Goal: Information Seeking & Learning: Learn about a topic

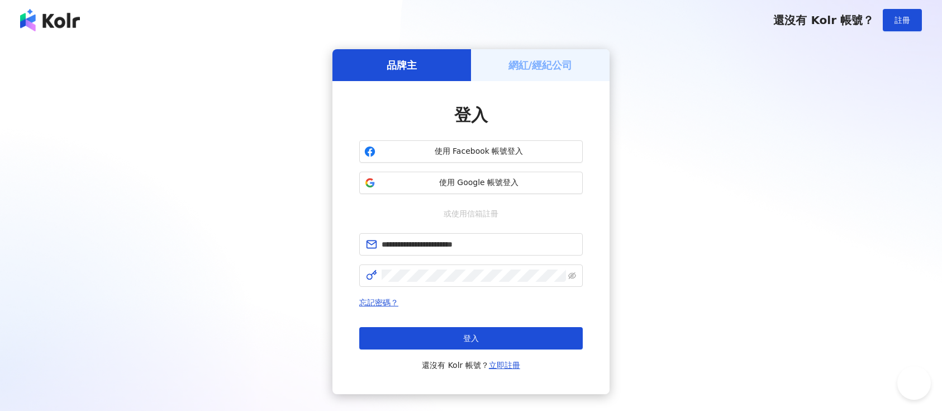
click at [492, 334] on button "登入" at bounding box center [471, 338] width 224 height 22
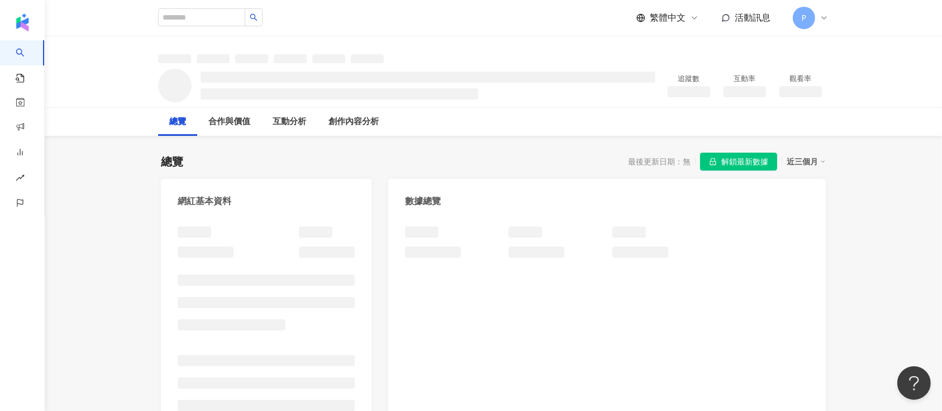
click at [741, 159] on span "解鎖最新數據" at bounding box center [745, 162] width 47 height 18
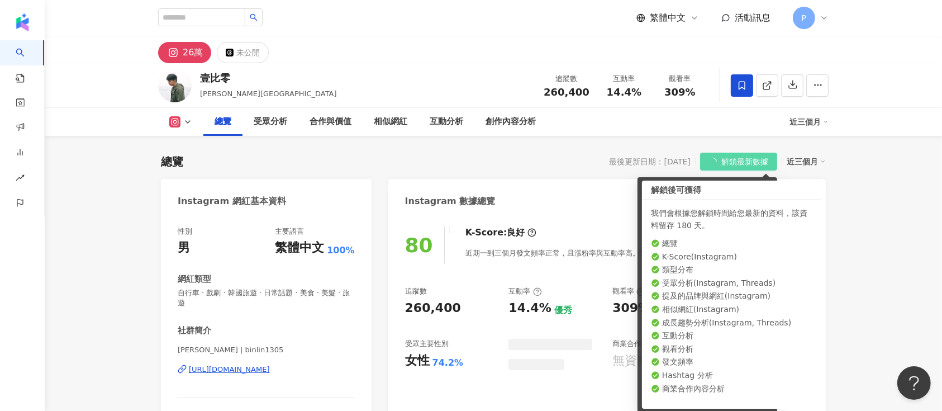
scroll to position [68, 0]
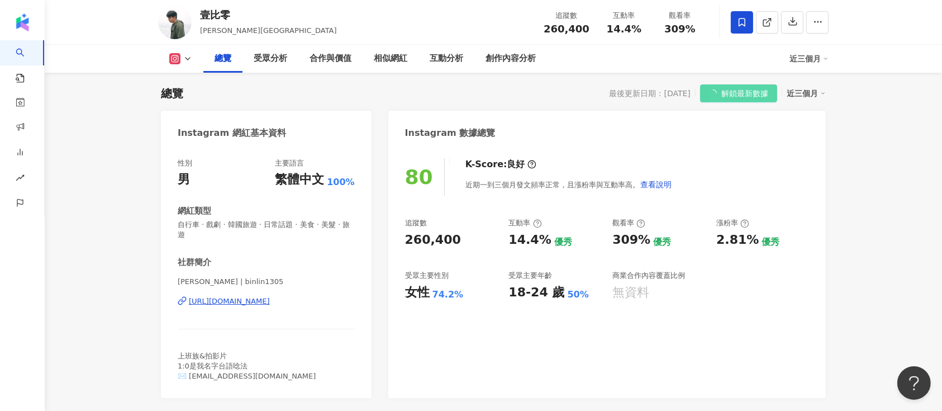
click at [744, 22] on icon at bounding box center [742, 22] width 10 height 10
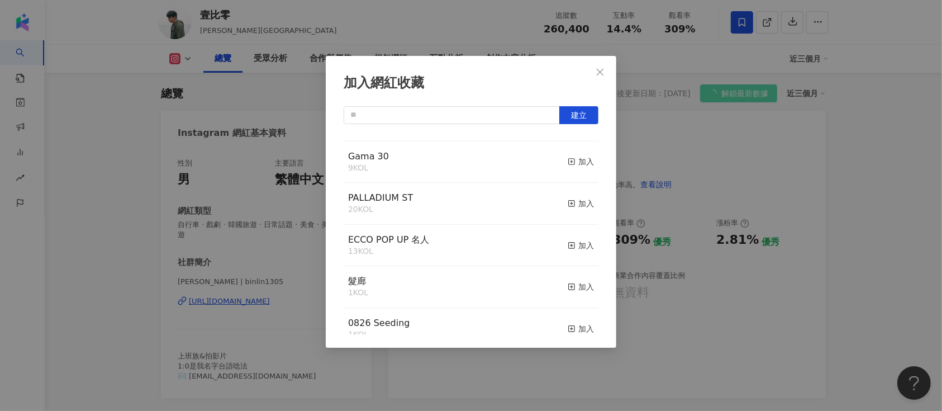
scroll to position [224, 0]
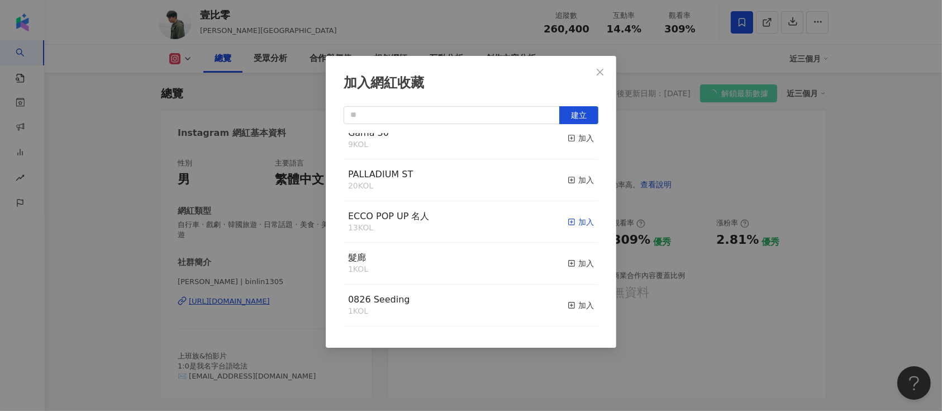
click at [578, 228] on div "加入" at bounding box center [581, 222] width 26 height 12
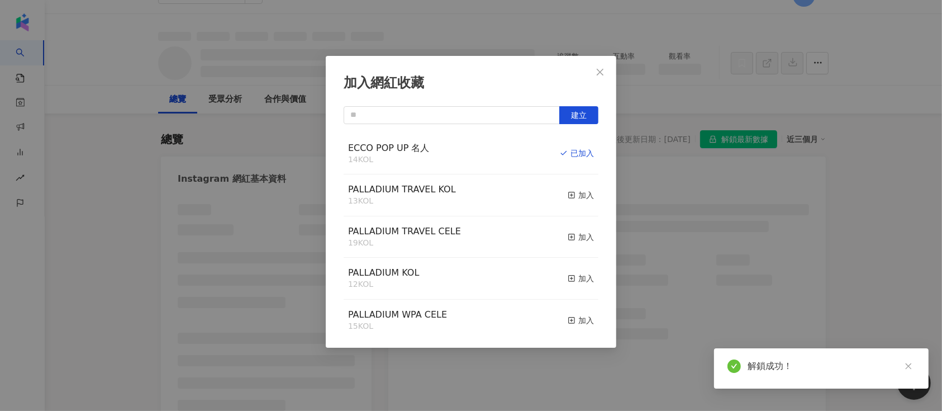
scroll to position [0, 0]
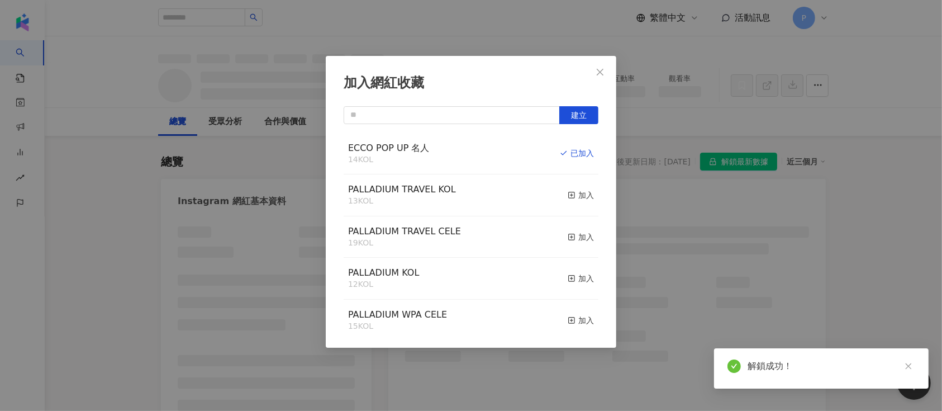
click at [404, 146] on span "ECCO POP UP 名人" at bounding box center [389, 148] width 82 height 11
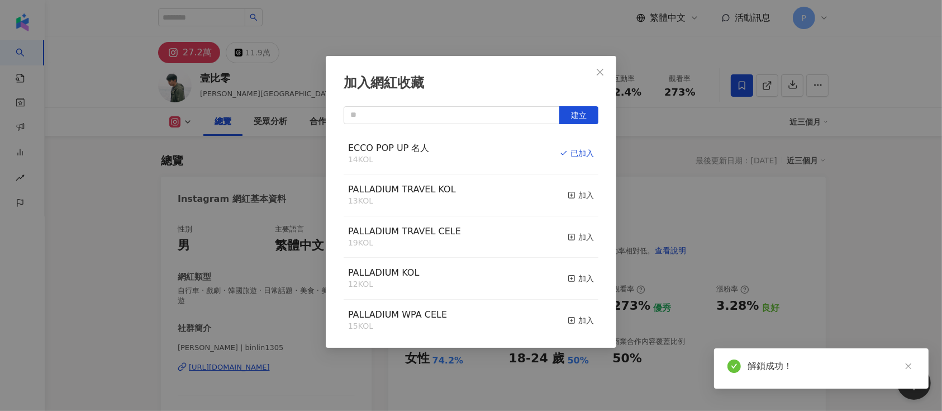
scroll to position [68, 0]
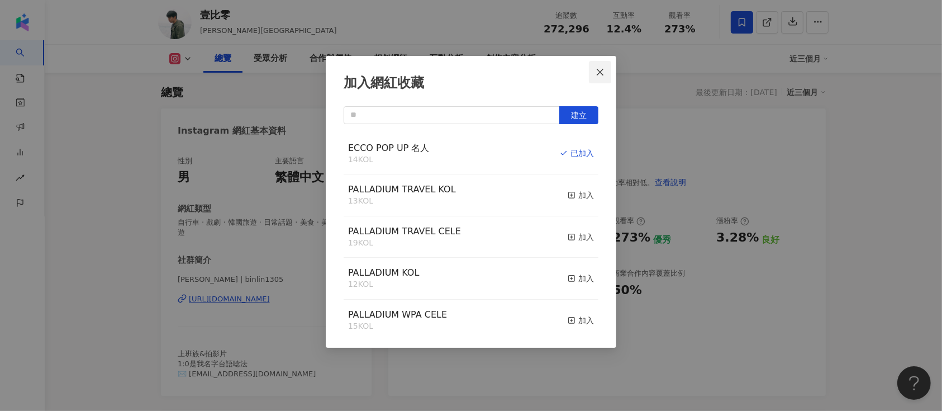
click at [611, 65] on button "Close" at bounding box center [600, 72] width 22 height 22
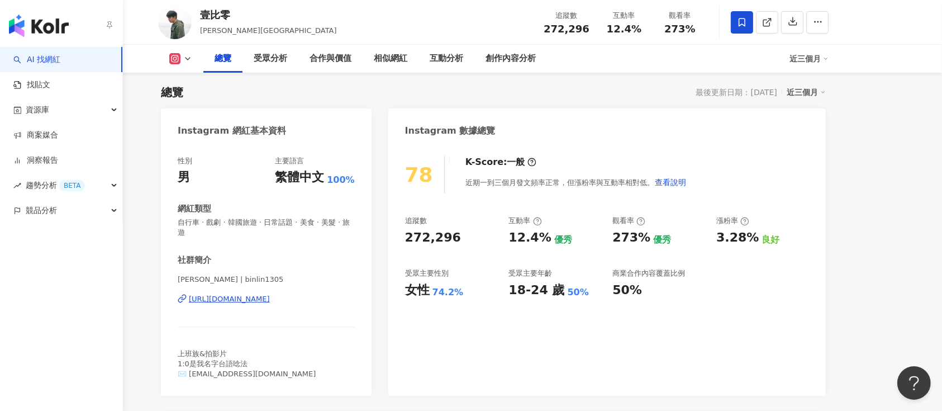
click at [45, 30] on img "button" at bounding box center [39, 26] width 60 height 22
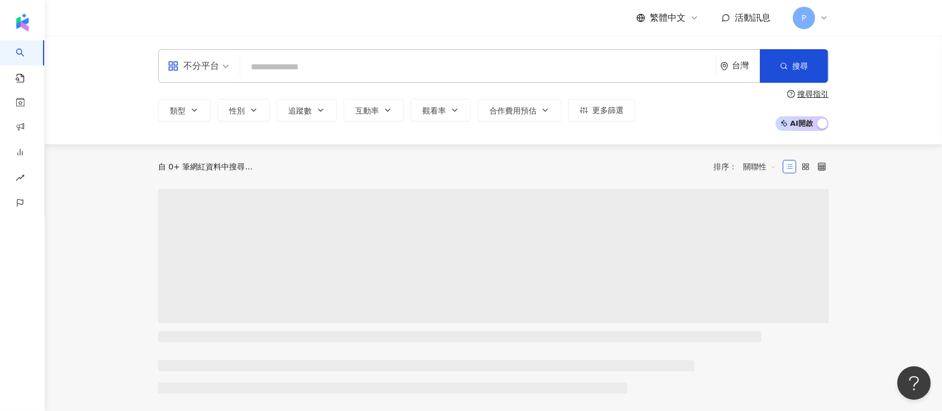
click at [228, 66] on span "不分平台" at bounding box center [198, 66] width 61 height 18
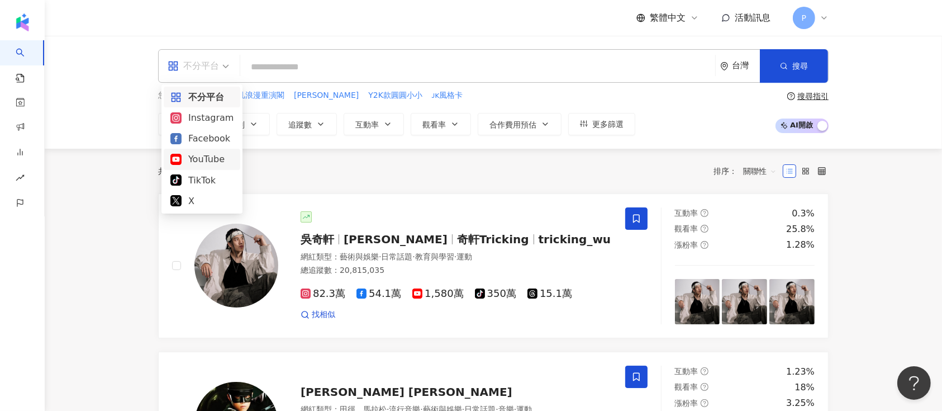
click at [202, 155] on div "YouTube" at bounding box center [201, 159] width 63 height 14
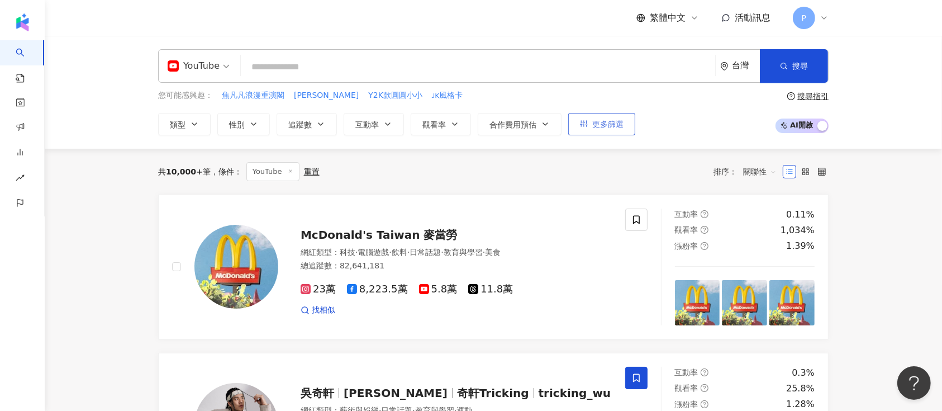
click at [604, 116] on button "更多篩選" at bounding box center [601, 124] width 67 height 22
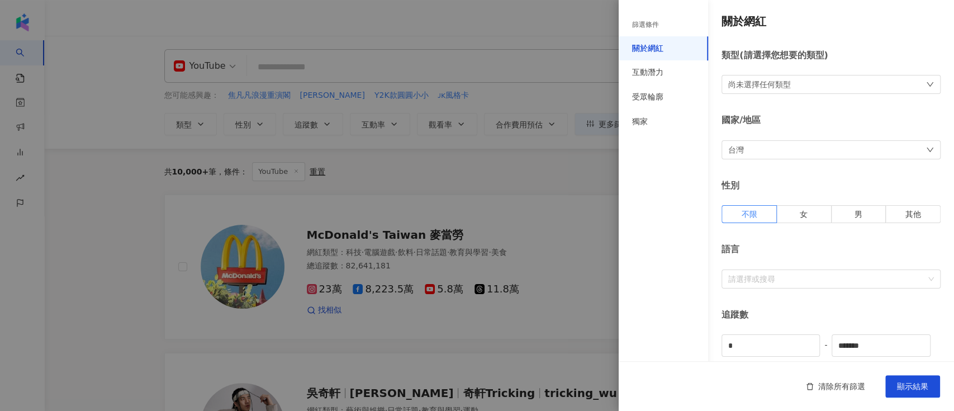
click at [520, 57] on div at bounding box center [477, 205] width 954 height 411
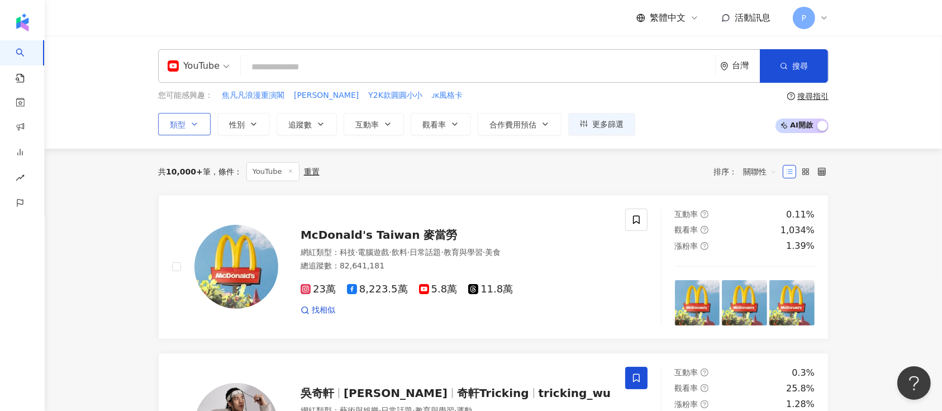
click at [186, 120] on button "類型" at bounding box center [184, 124] width 53 height 22
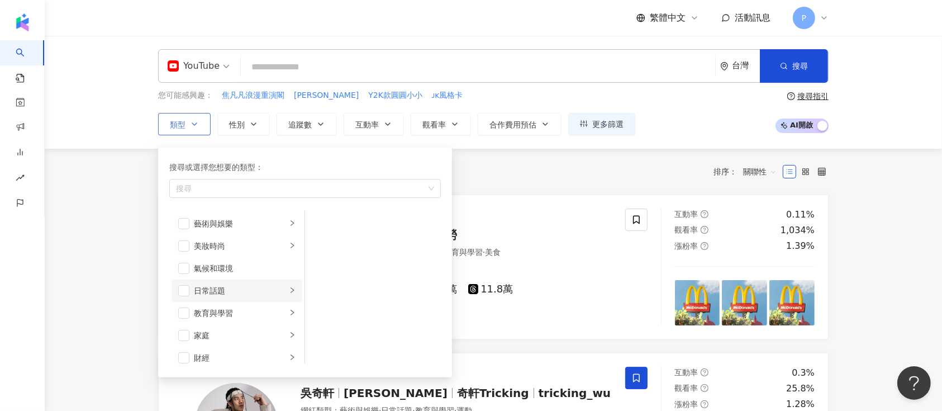
click at [274, 286] on div "日常話題" at bounding box center [240, 291] width 93 height 12
click at [291, 314] on icon "right" at bounding box center [292, 313] width 3 height 6
click at [289, 305] on icon "right" at bounding box center [292, 305] width 7 height 7
click at [276, 330] on li "旅遊" at bounding box center [237, 328] width 131 height 22
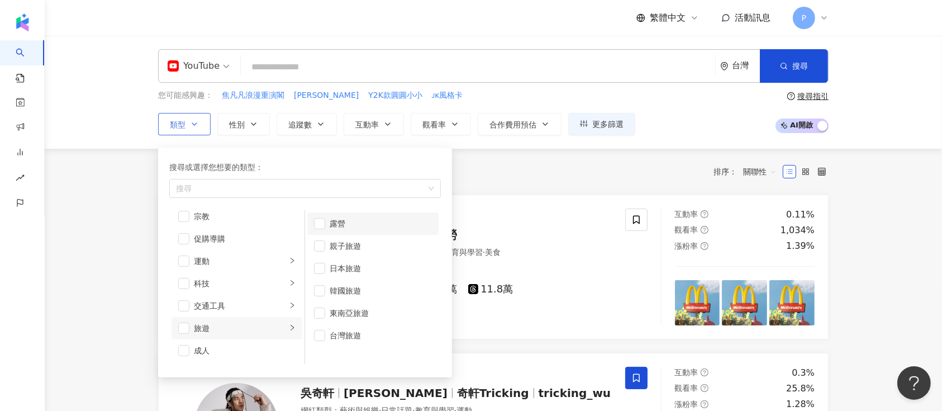
click at [339, 222] on div "露營" at bounding box center [381, 223] width 102 height 12
click at [355, 240] on div "親子旅遊" at bounding box center [381, 246] width 102 height 12
click at [289, 301] on div "button" at bounding box center [292, 305] width 7 height 11
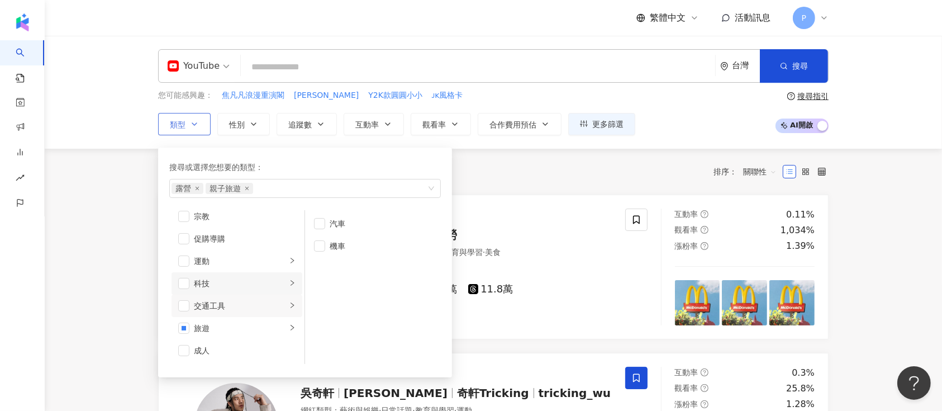
click at [289, 282] on icon "right" at bounding box center [292, 282] width 7 height 7
click at [286, 267] on li "運動" at bounding box center [237, 261] width 131 height 22
click at [185, 259] on span "button" at bounding box center [183, 260] width 11 height 11
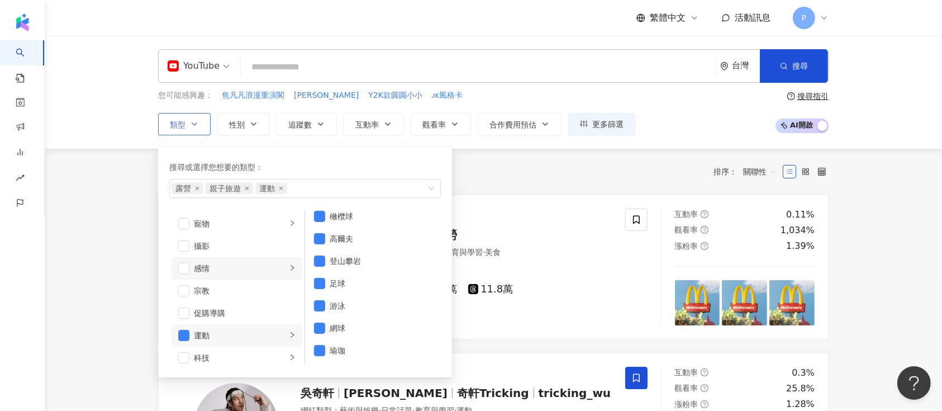
scroll to position [238, 0]
click at [289, 297] on icon "right" at bounding box center [292, 298] width 7 height 7
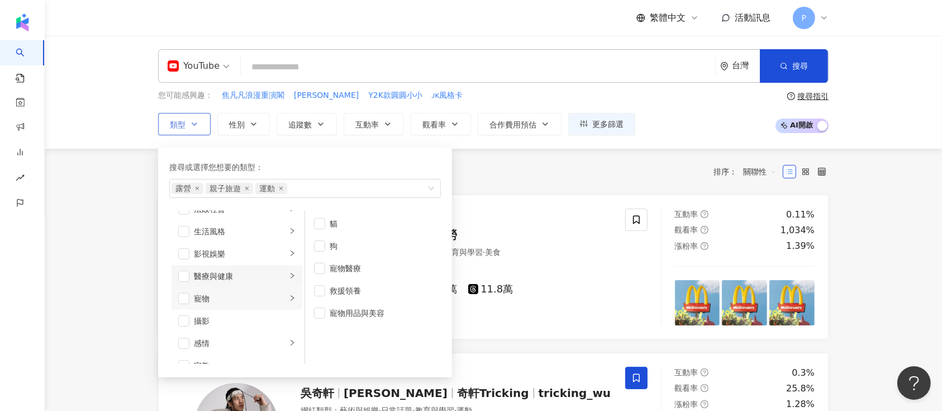
click at [285, 275] on li "醫療與健康" at bounding box center [237, 276] width 131 height 22
click at [289, 253] on icon "right" at bounding box center [292, 253] width 7 height 7
click at [334, 331] on div "流行音樂" at bounding box center [381, 328] width 102 height 12
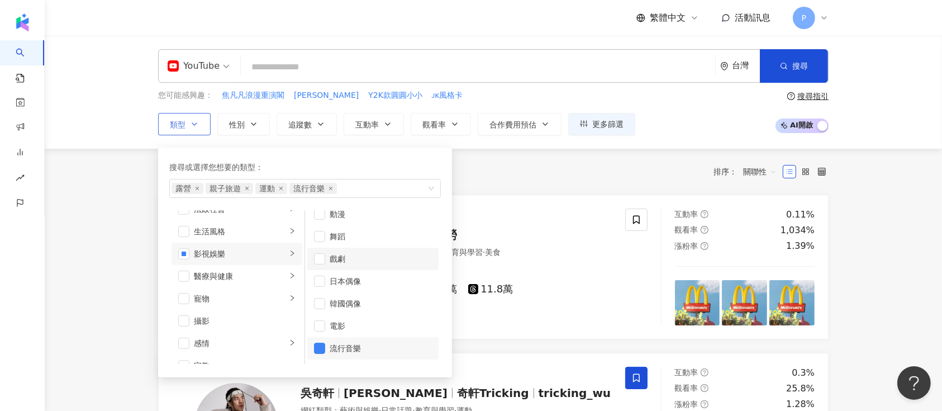
scroll to position [0, 0]
click at [353, 251] on div "舞蹈" at bounding box center [381, 246] width 102 height 12
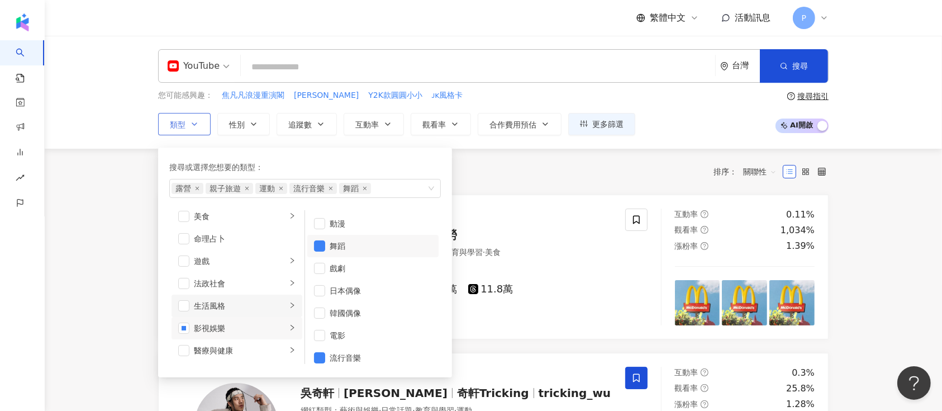
click at [291, 304] on icon "right" at bounding box center [292, 305] width 3 height 6
click at [289, 282] on icon "right" at bounding box center [292, 282] width 7 height 7
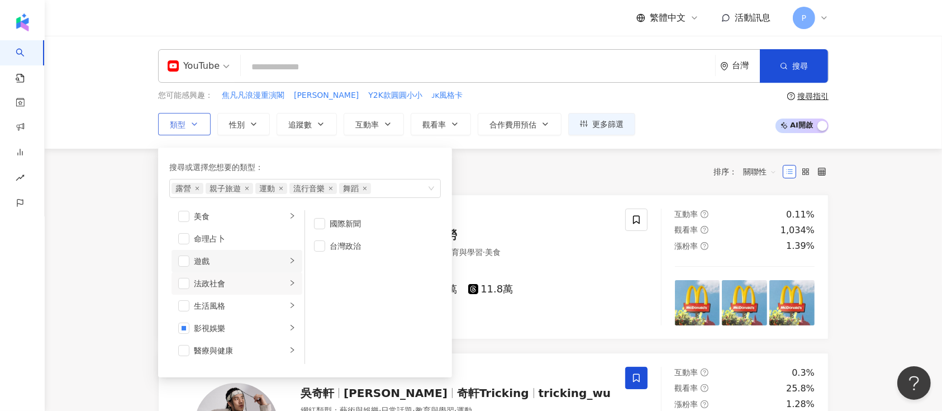
click at [289, 262] on icon "right" at bounding box center [292, 260] width 7 height 7
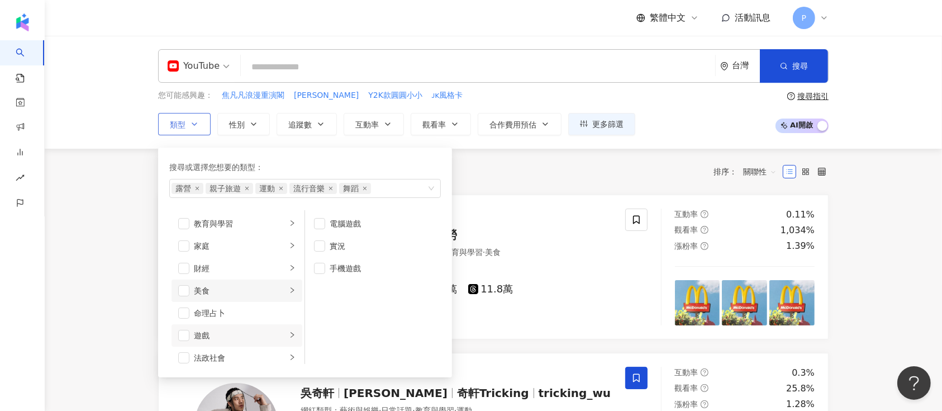
click at [282, 283] on li "美食" at bounding box center [237, 290] width 131 height 22
click at [289, 271] on icon "right" at bounding box center [292, 267] width 7 height 7
click at [289, 250] on div "button" at bounding box center [292, 245] width 7 height 11
click at [289, 296] on icon "right" at bounding box center [292, 298] width 7 height 7
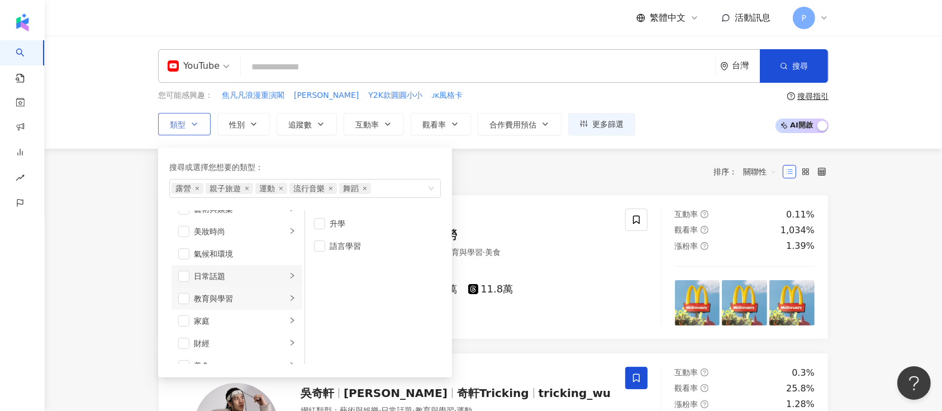
click at [287, 277] on li "日常話題" at bounding box center [237, 276] width 131 height 22
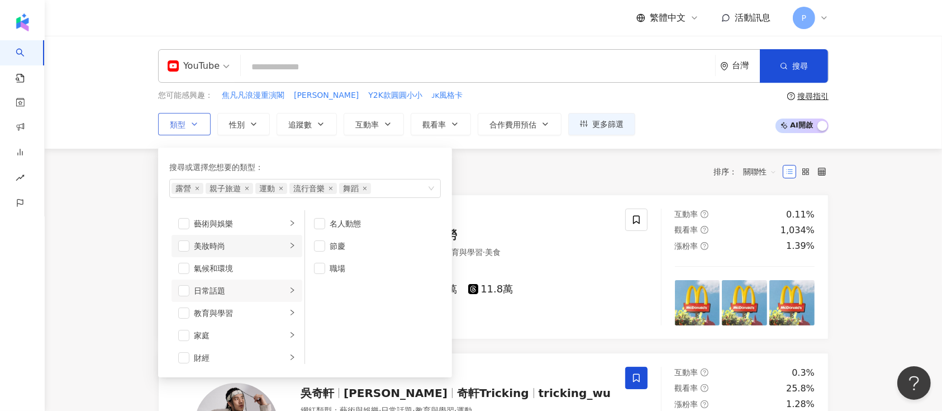
click at [289, 241] on div "button" at bounding box center [292, 245] width 7 height 11
click at [363, 338] on div "穿搭" at bounding box center [381, 335] width 102 height 12
click at [296, 129] on span "追蹤數" at bounding box center [299, 124] width 23 height 9
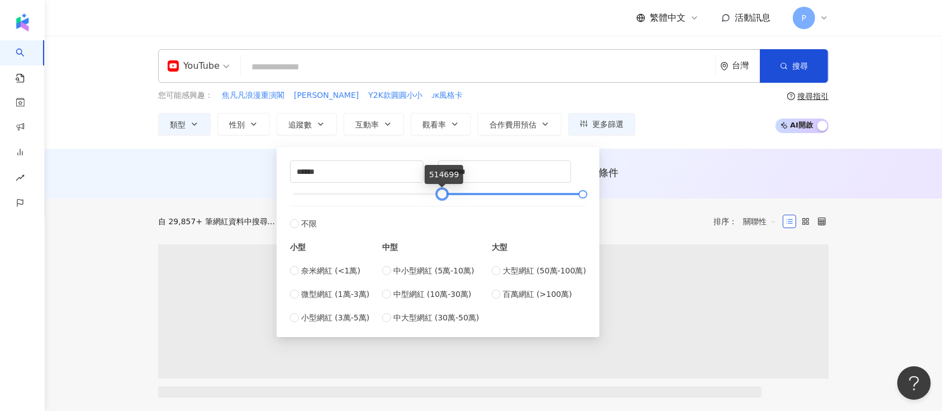
drag, startPoint x: 295, startPoint y: 195, endPoint x: 444, endPoint y: 195, distance: 149.2
click at [444, 195] on div at bounding box center [442, 194] width 6 height 6
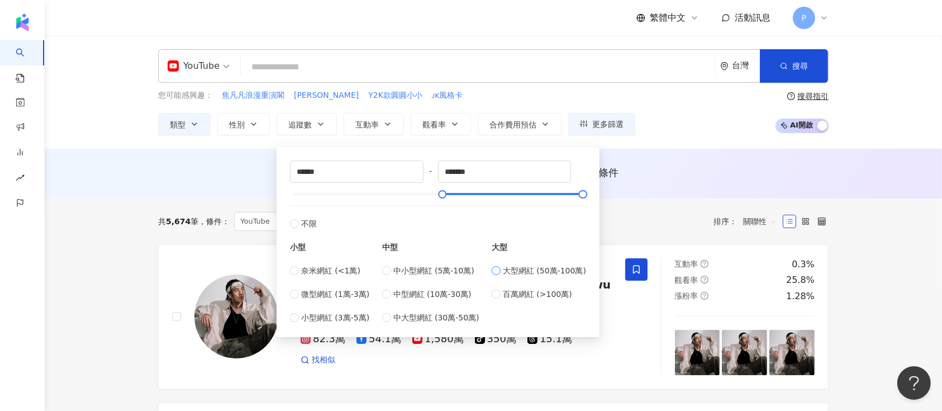
click at [541, 273] on span "大型網紅 (50萬-100萬)" at bounding box center [544, 270] width 83 height 12
type input "******"
click at [671, 157] on div "AI 推薦 ： 無結果，請嘗試搜尋其他語言關鍵字或條件" at bounding box center [494, 174] width 898 height 50
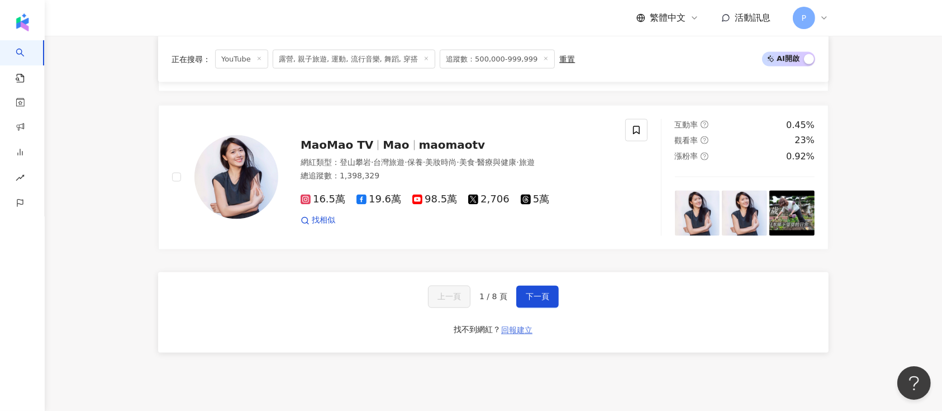
scroll to position [2012, 0]
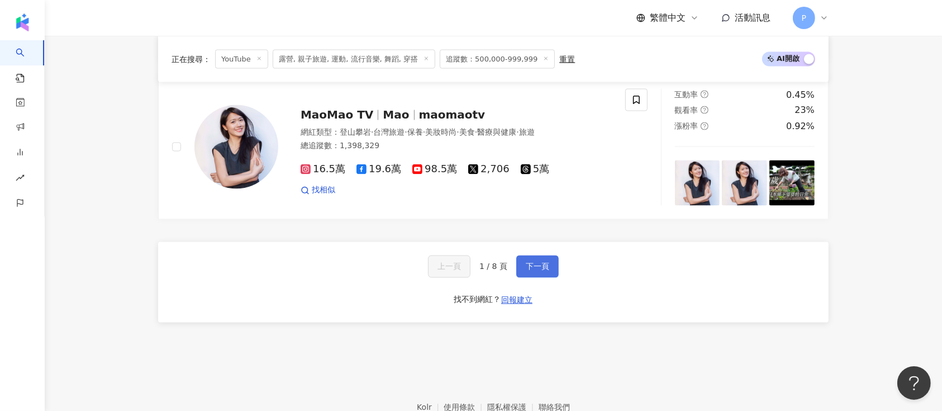
click at [534, 262] on span "下一頁" at bounding box center [537, 266] width 23 height 9
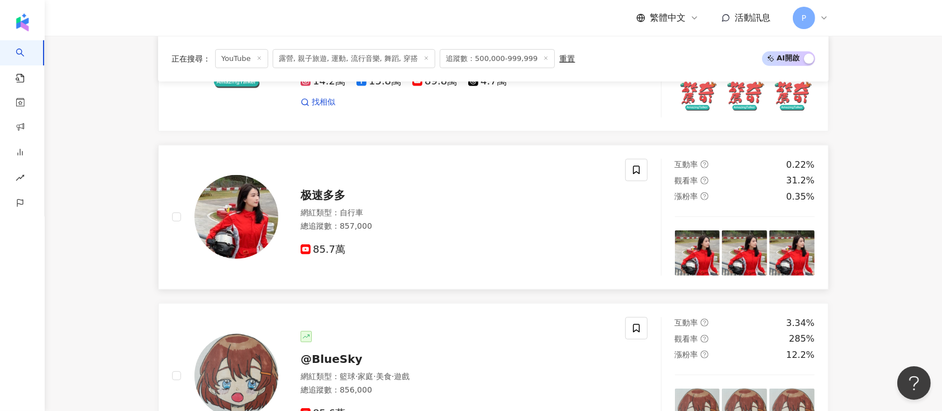
scroll to position [2081, 0]
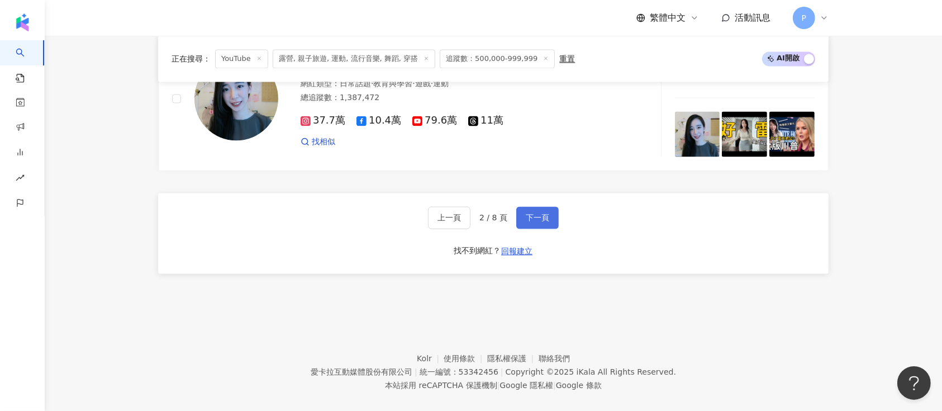
click at [523, 207] on button "下一頁" at bounding box center [538, 218] width 42 height 22
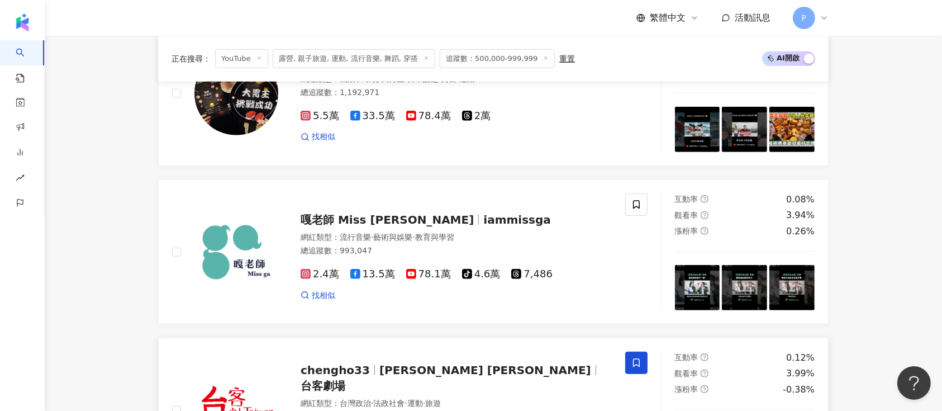
scroll to position [1971, 0]
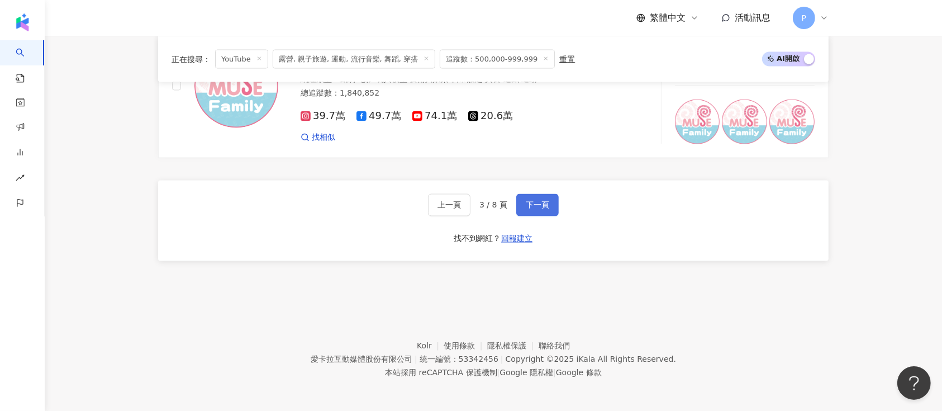
click at [526, 205] on span "下一頁" at bounding box center [537, 205] width 23 height 9
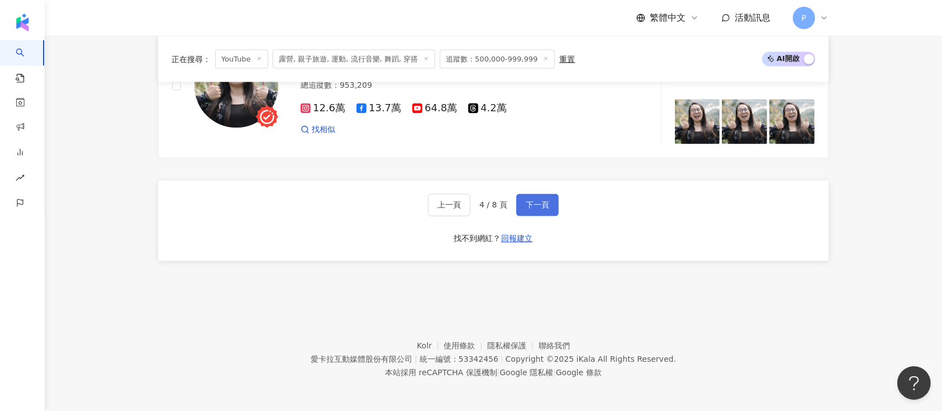
click at [538, 203] on span "下一頁" at bounding box center [537, 205] width 23 height 9
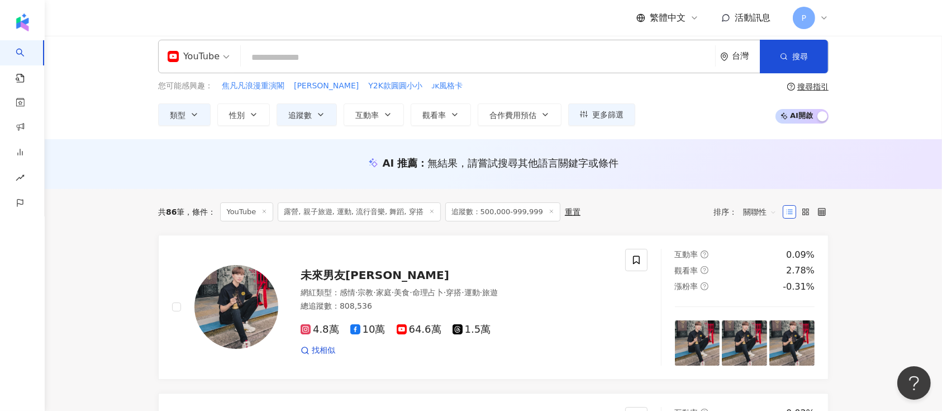
scroll to position [0, 0]
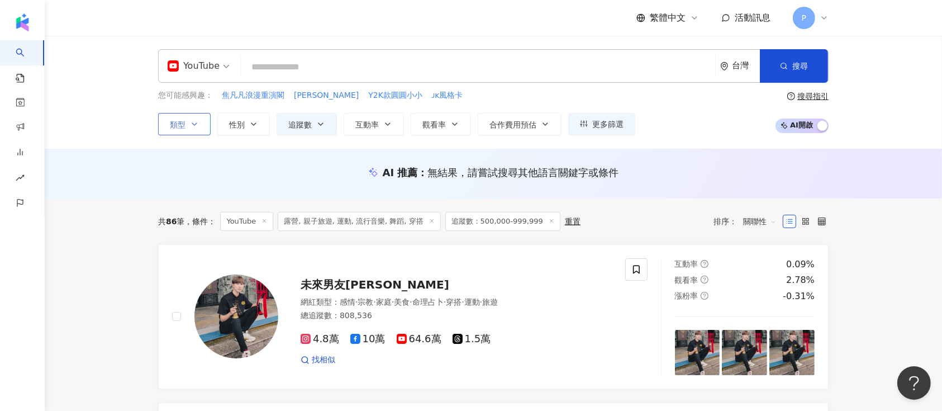
click at [180, 120] on span "類型" at bounding box center [178, 124] width 16 height 9
click at [189, 56] on input "search" at bounding box center [199, 59] width 62 height 18
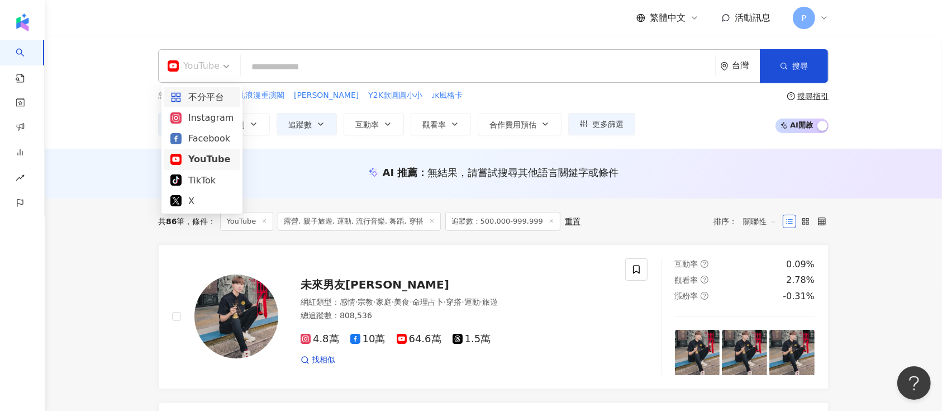
click at [210, 98] on div "不分平台" at bounding box center [201, 97] width 63 height 14
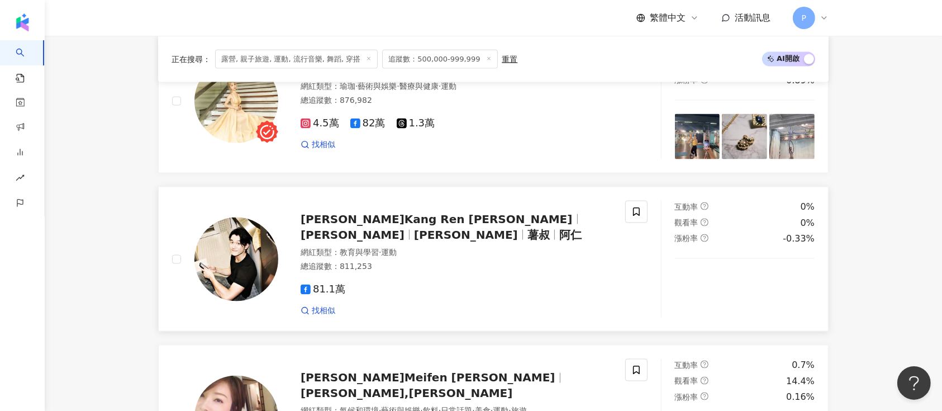
scroll to position [1863, 0]
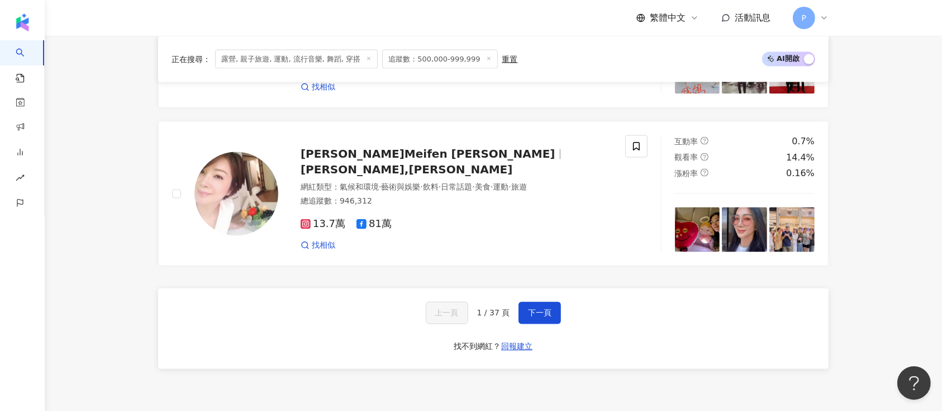
click at [513, 306] on div "上一頁 1 / 37 頁 下一頁" at bounding box center [494, 313] width 136 height 22
click at [529, 310] on span "下一頁" at bounding box center [539, 313] width 23 height 9
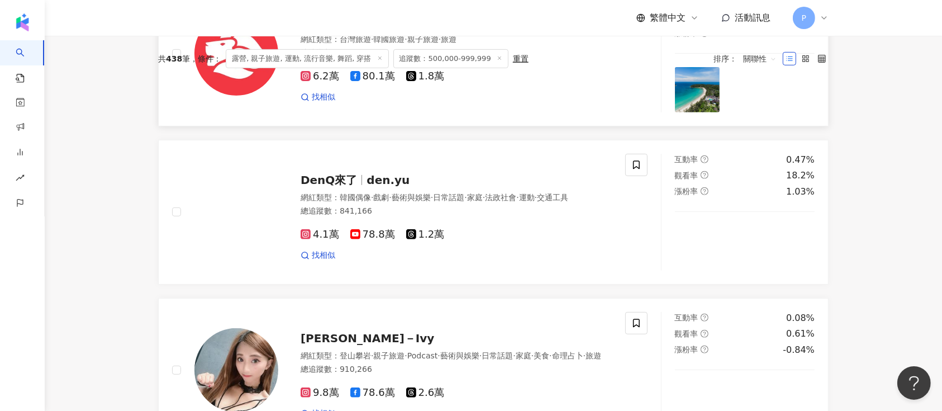
scroll to position [1971, 0]
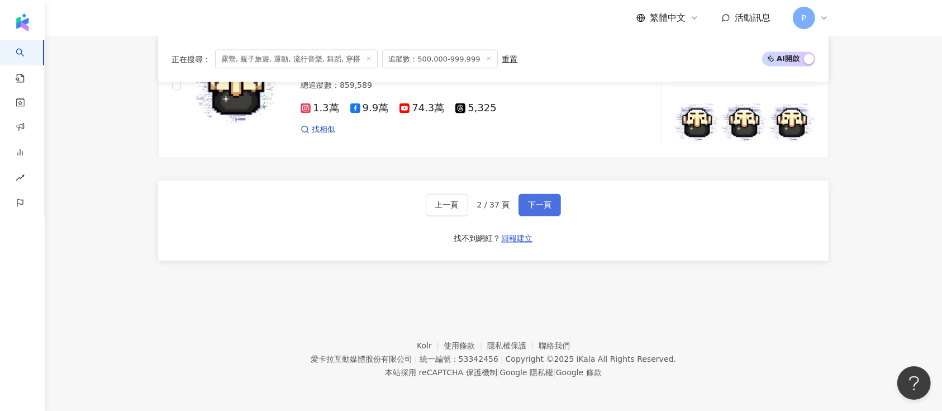
click at [541, 201] on span "下一頁" at bounding box center [539, 205] width 23 height 9
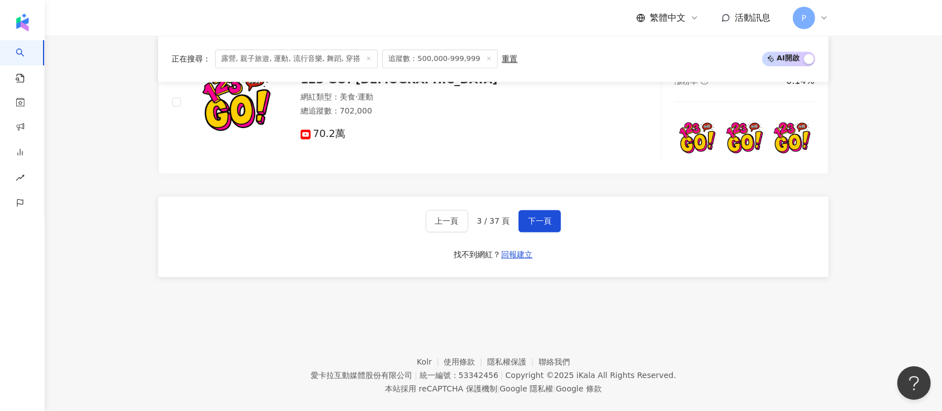
scroll to position [2106, 0]
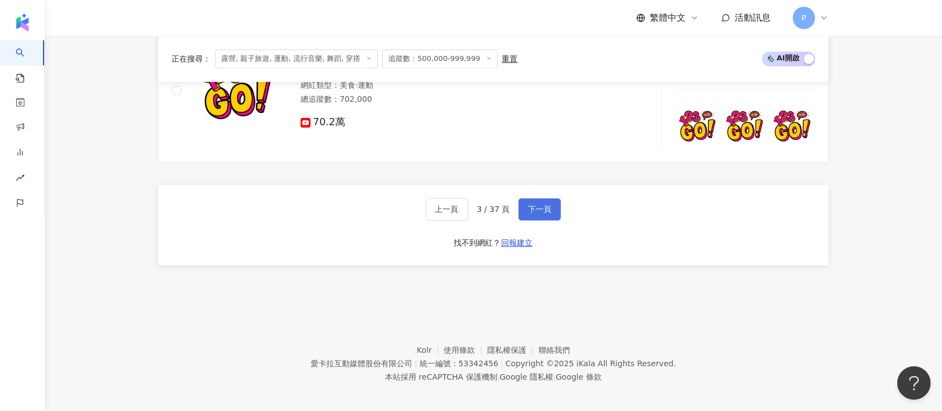
click at [519, 203] on button "下一頁" at bounding box center [540, 209] width 42 height 22
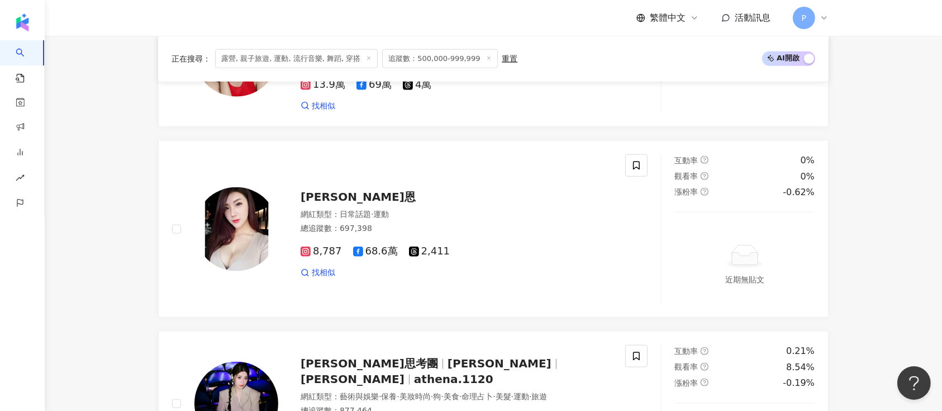
scroll to position [2003, 0]
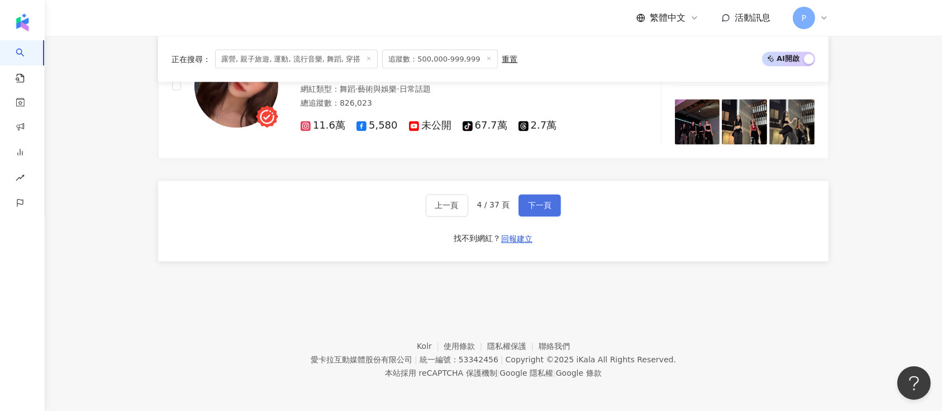
click at [523, 207] on button "下一頁" at bounding box center [540, 206] width 42 height 22
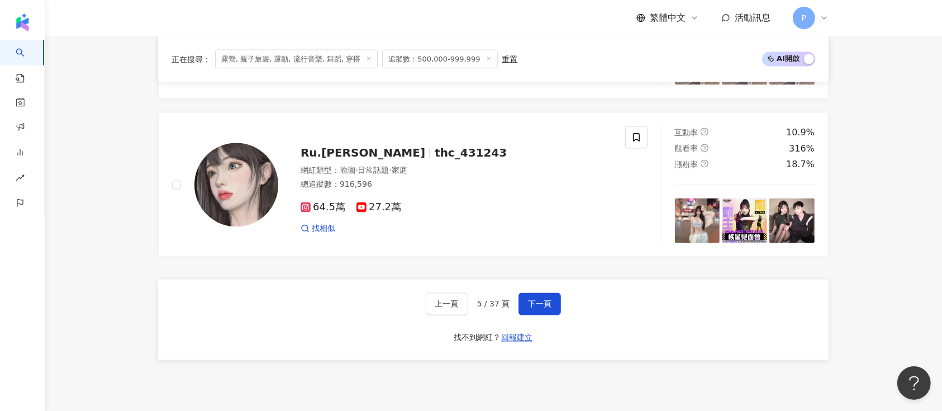
scroll to position [1899, 0]
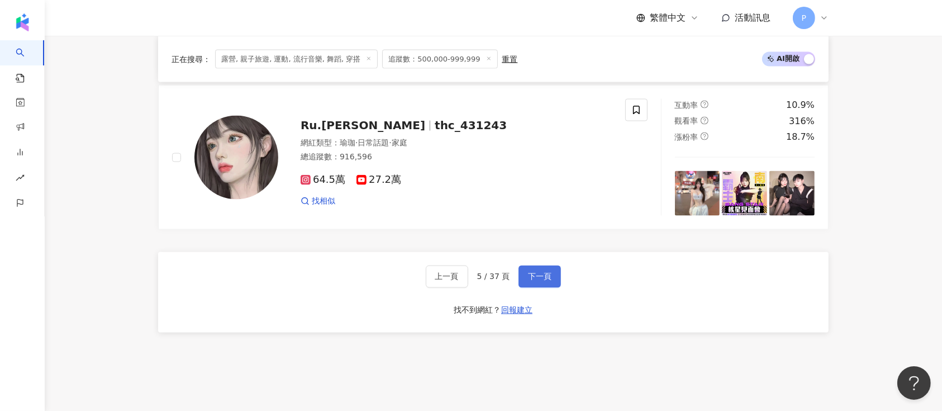
click at [546, 272] on span "下一頁" at bounding box center [539, 276] width 23 height 9
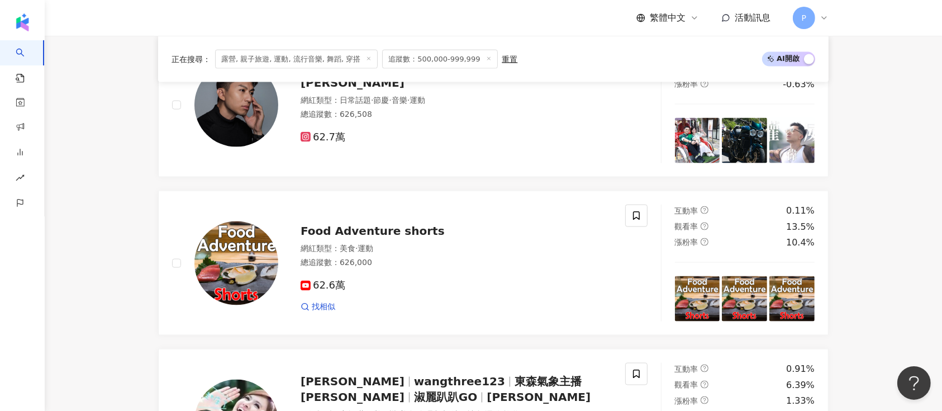
scroll to position [1789, 0]
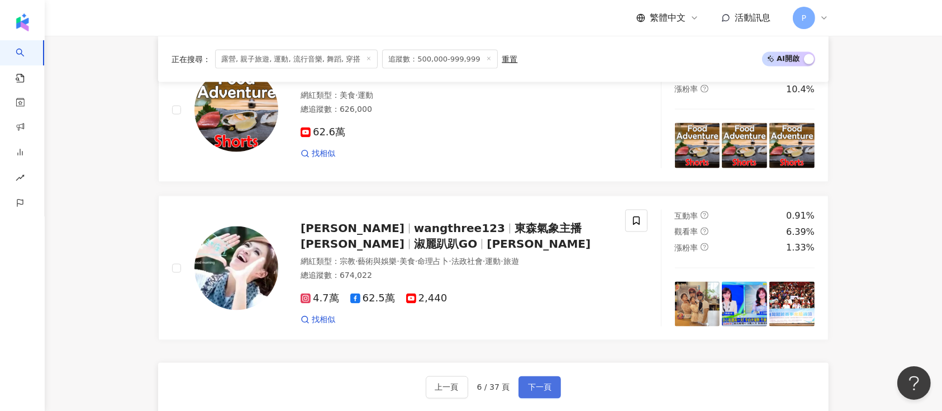
click at [557, 379] on button "下一頁" at bounding box center [540, 387] width 42 height 22
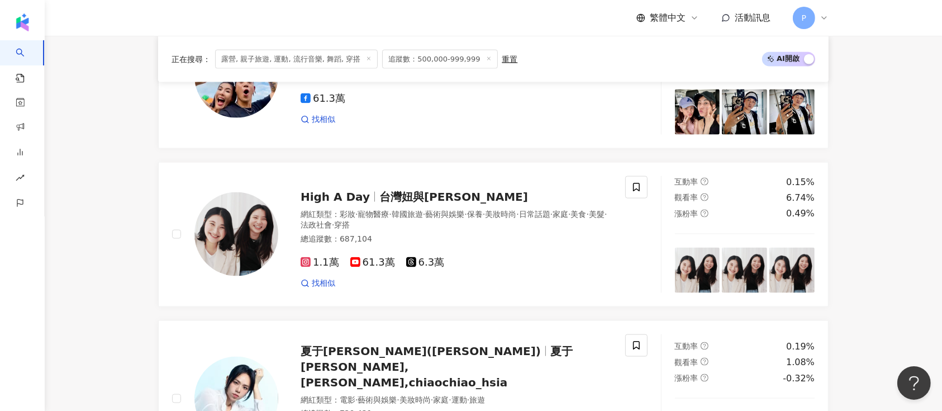
scroll to position [1994, 0]
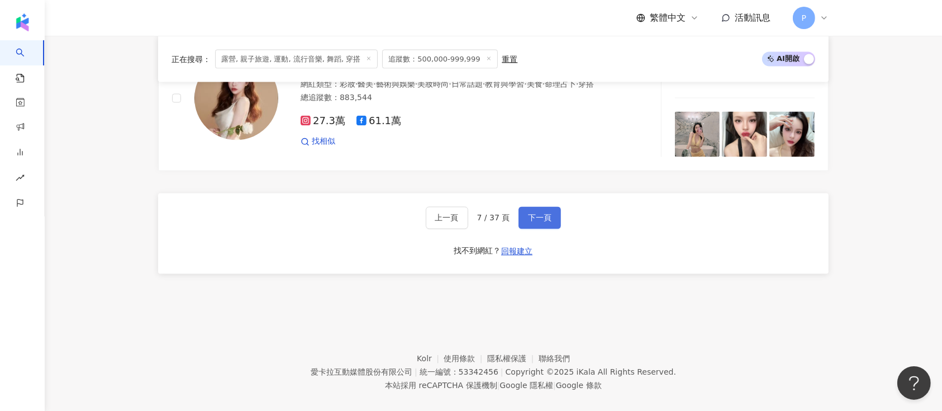
click at [528, 214] on span "下一頁" at bounding box center [539, 218] width 23 height 9
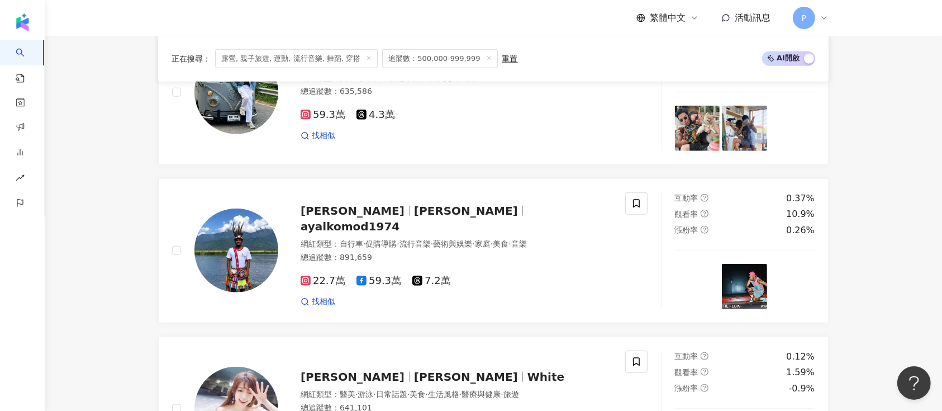
scroll to position [1097, 0]
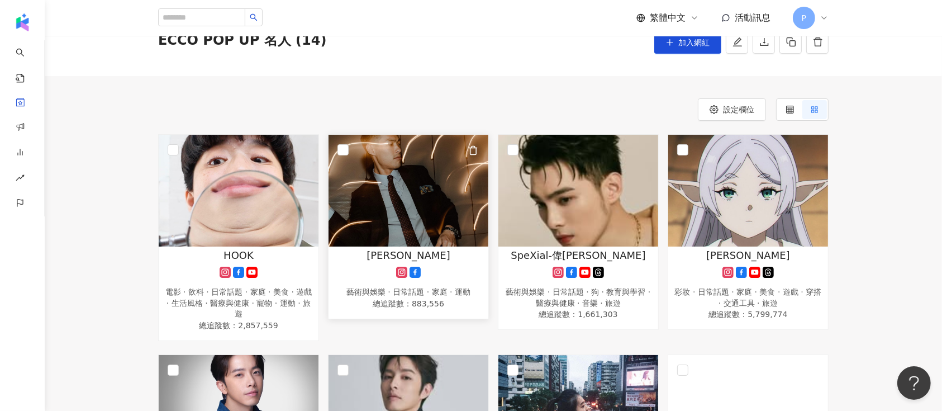
scroll to position [74, 0]
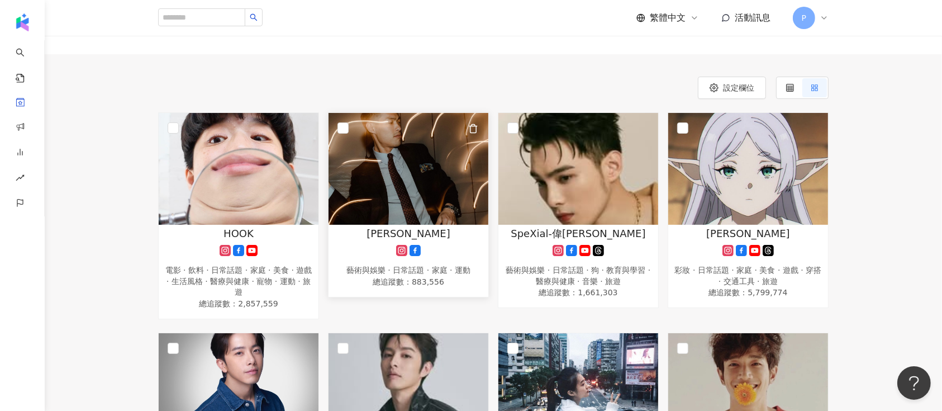
click at [471, 127] on icon "button" at bounding box center [473, 129] width 10 height 10
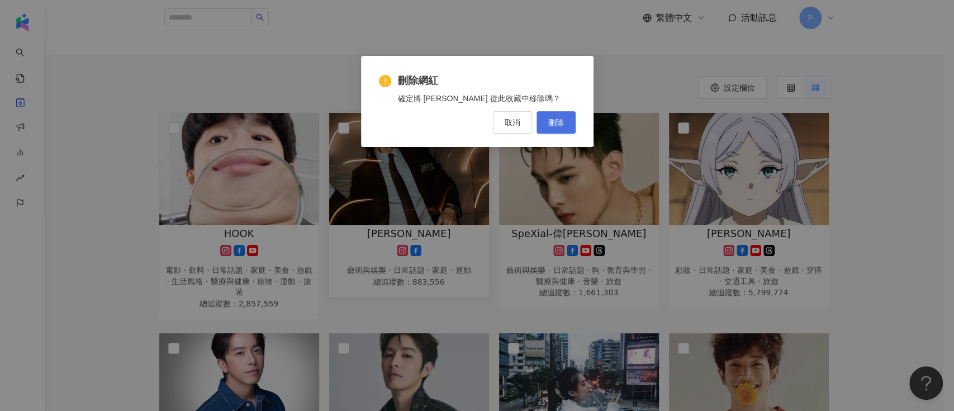
click at [547, 127] on button "刪除" at bounding box center [556, 122] width 39 height 22
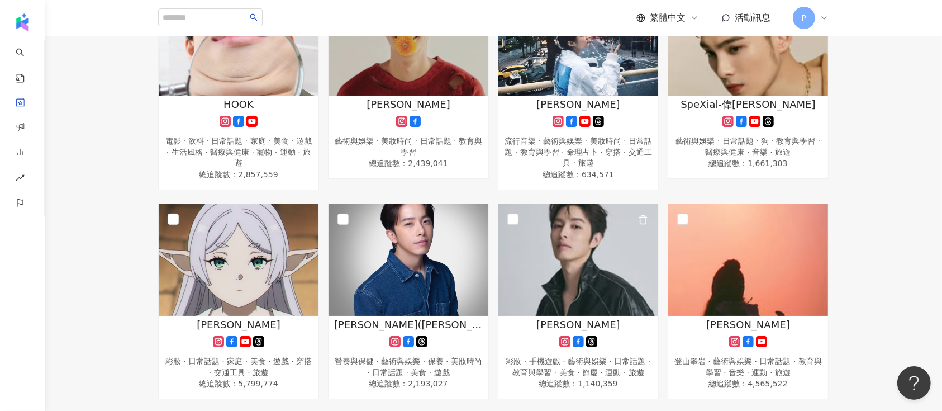
scroll to position [298, 0]
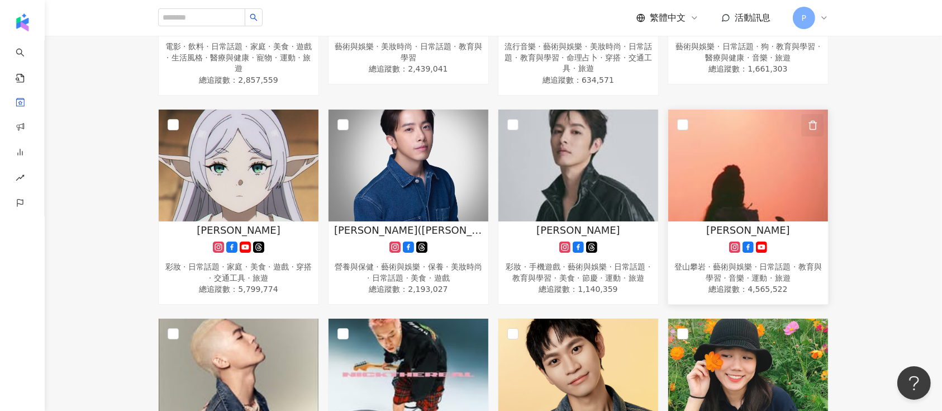
click at [812, 124] on icon "button" at bounding box center [813, 125] width 10 height 10
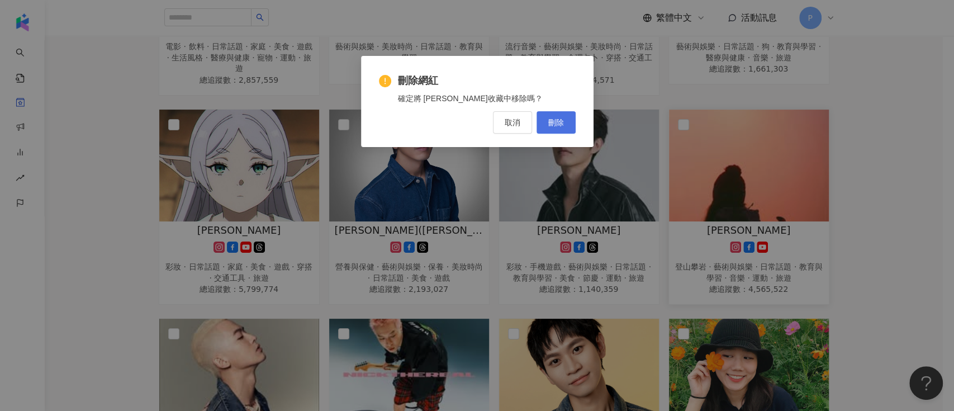
click at [567, 118] on button "刪除" at bounding box center [556, 122] width 39 height 22
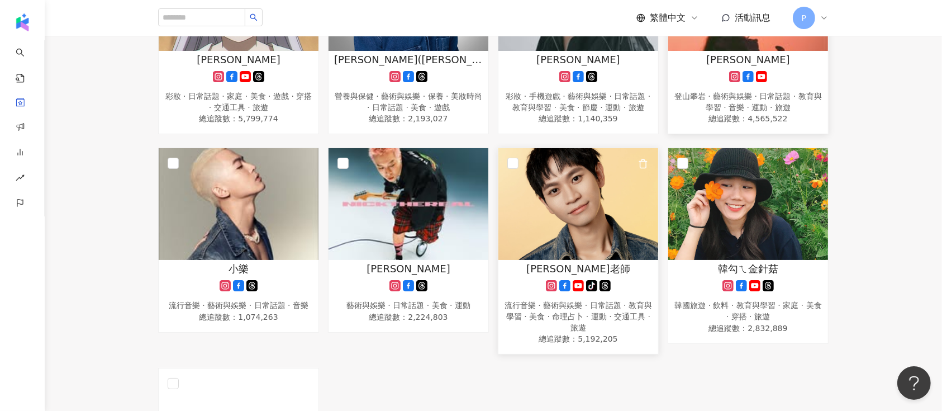
scroll to position [522, 0]
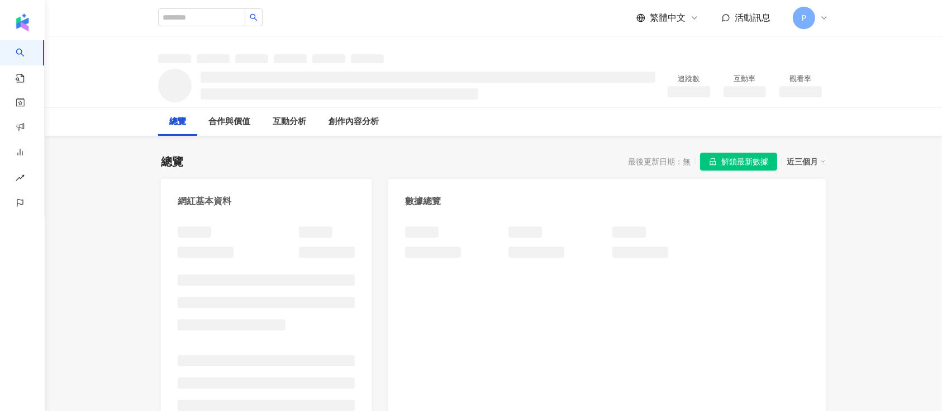
click at [714, 162] on icon "lock" at bounding box center [713, 161] width 6 height 7
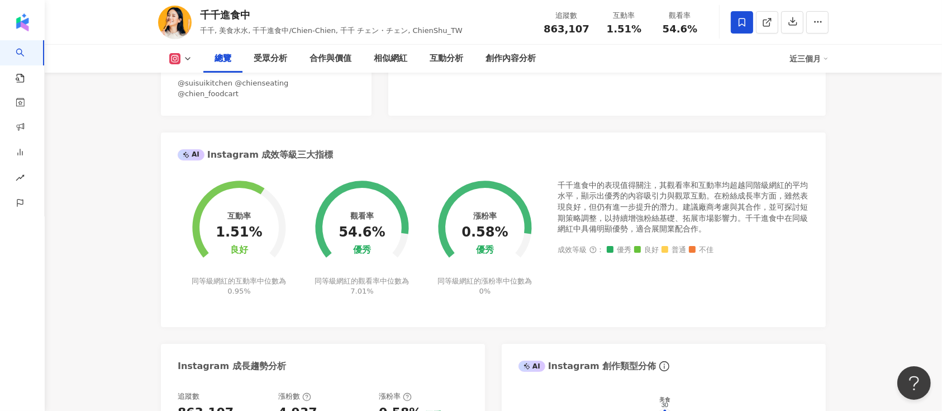
scroll to position [367, 0]
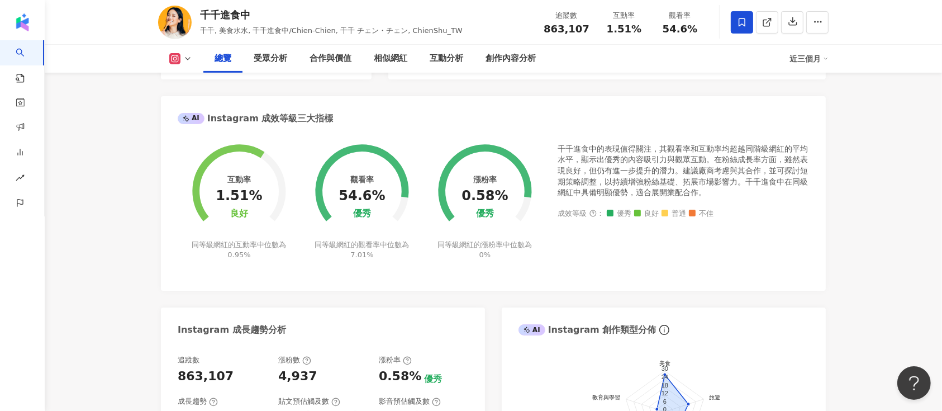
click at [742, 21] on icon at bounding box center [742, 22] width 10 height 10
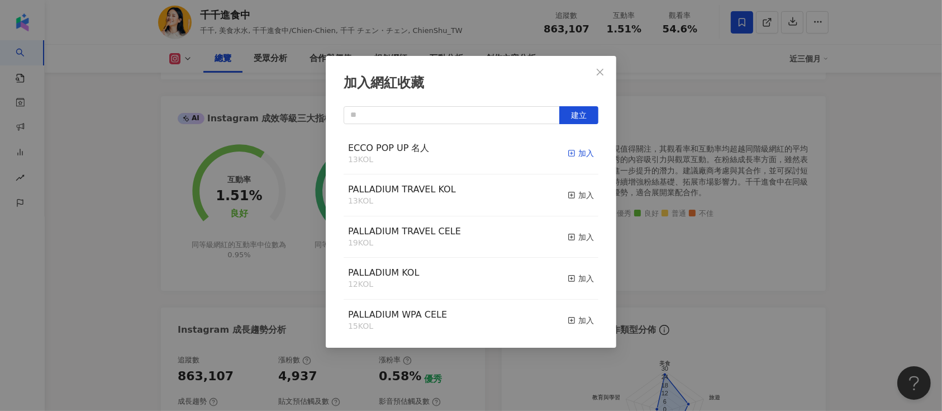
click at [572, 151] on div "加入" at bounding box center [581, 153] width 26 height 12
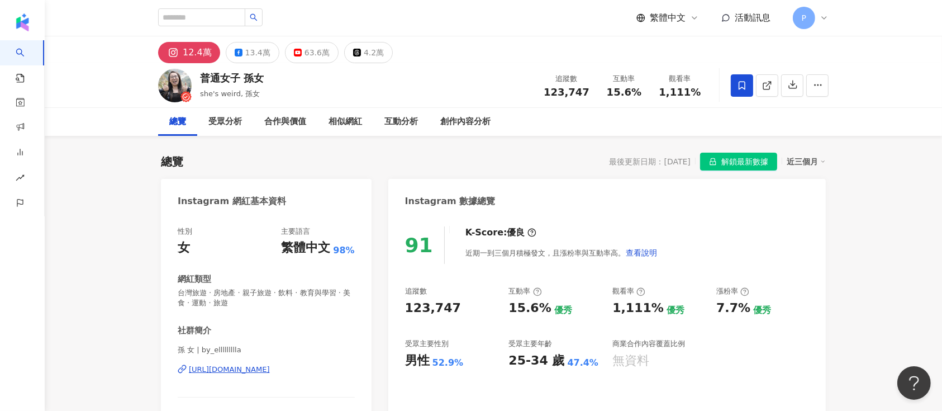
click at [270, 367] on div "https://www.instagram.com/by_ellllllllla/" at bounding box center [229, 369] width 81 height 10
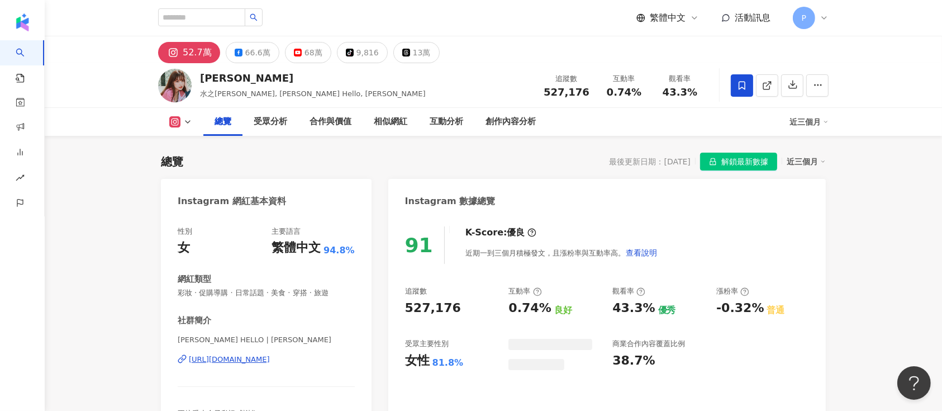
click at [270, 354] on div "https://www.instagram.com/ginachiki/" at bounding box center [229, 359] width 81 height 10
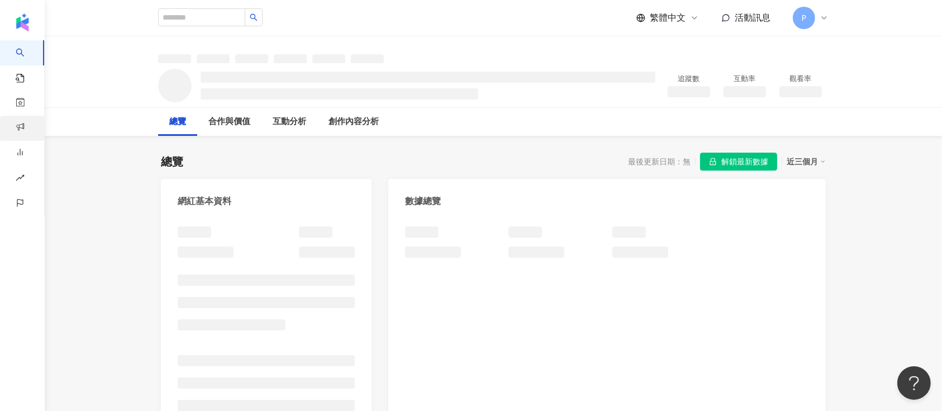
scroll to position [68, 0]
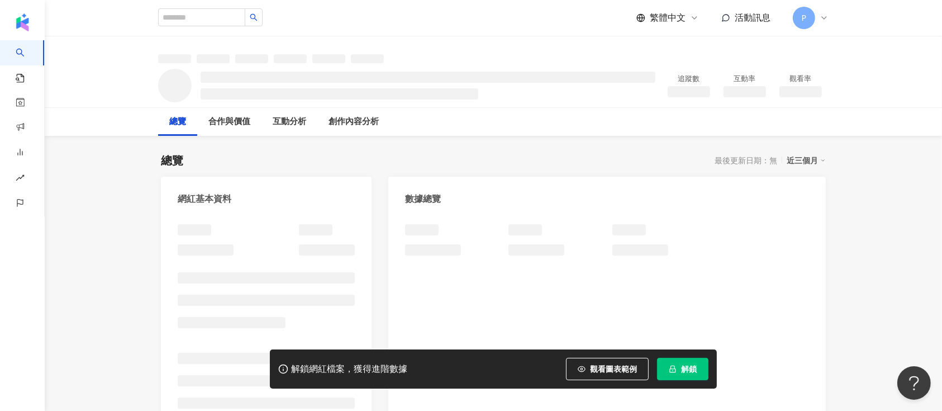
click at [591, 362] on button "觀看圖表範例" at bounding box center [607, 369] width 83 height 22
click at [688, 364] on span "解鎖" at bounding box center [689, 368] width 16 height 9
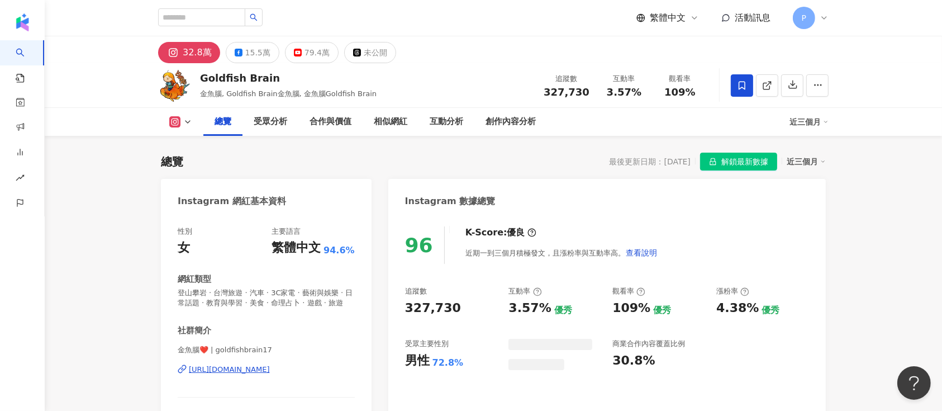
scroll to position [68, 0]
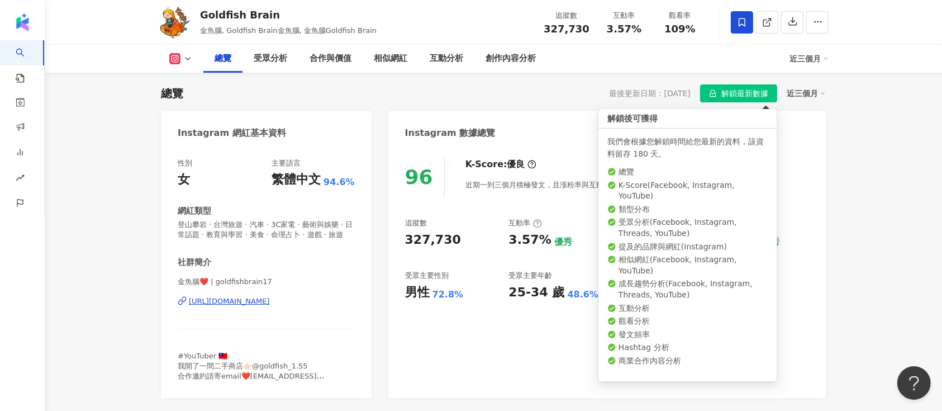
click at [750, 92] on span "解鎖最新數據" at bounding box center [745, 94] width 47 height 18
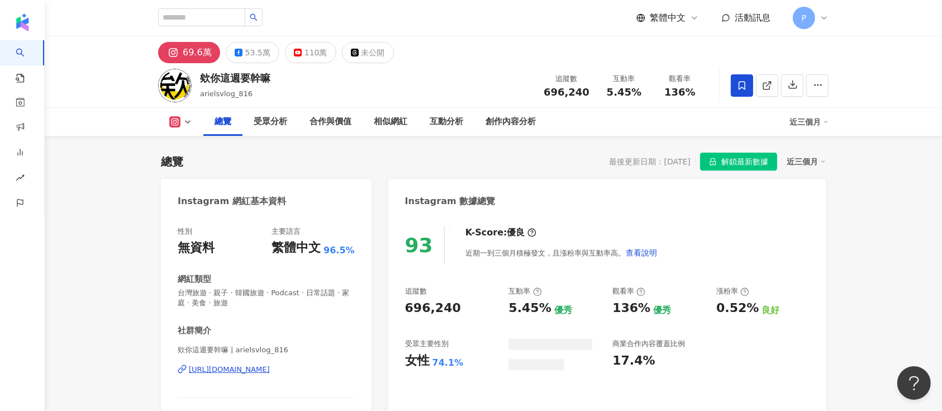
scroll to position [68, 0]
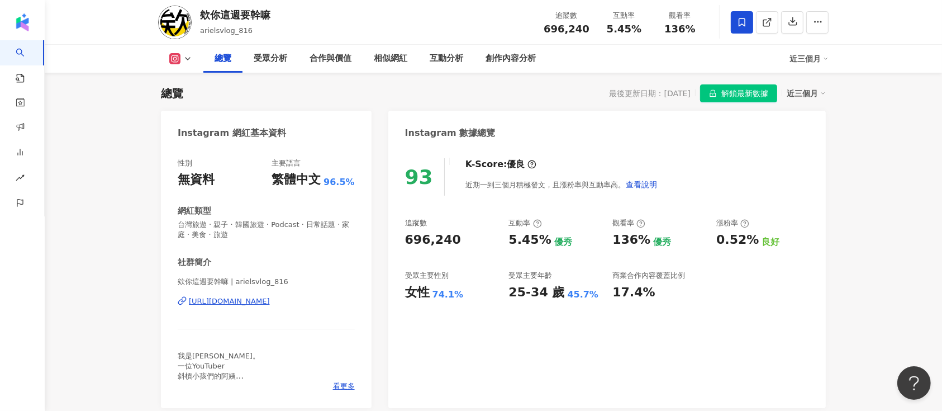
click at [714, 94] on icon "lock" at bounding box center [713, 93] width 8 height 8
click at [737, 18] on span at bounding box center [742, 22] width 22 height 22
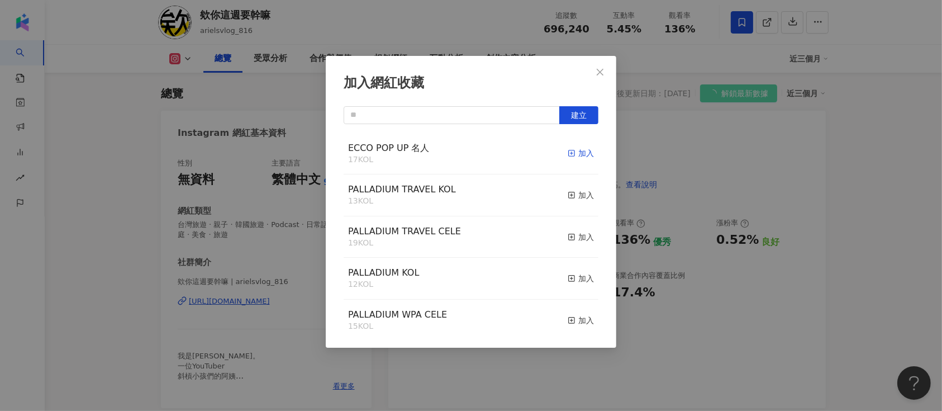
click at [570, 150] on div "加入" at bounding box center [581, 153] width 26 height 12
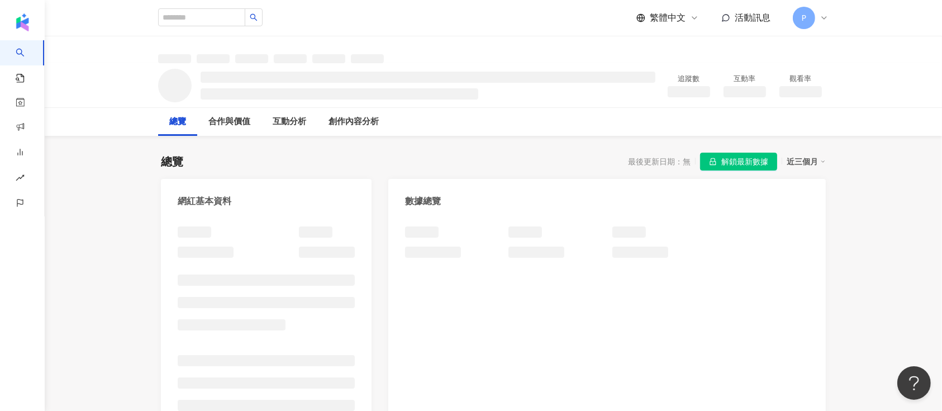
click at [740, 160] on span "解鎖最新數據" at bounding box center [745, 162] width 47 height 18
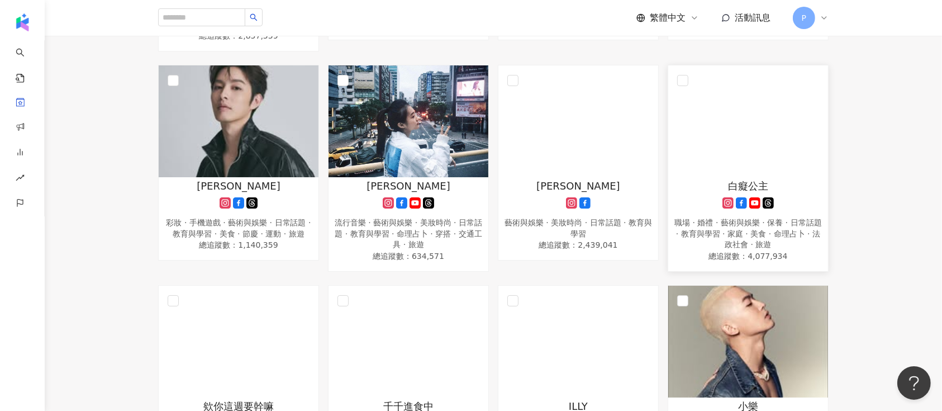
scroll to position [372, 0]
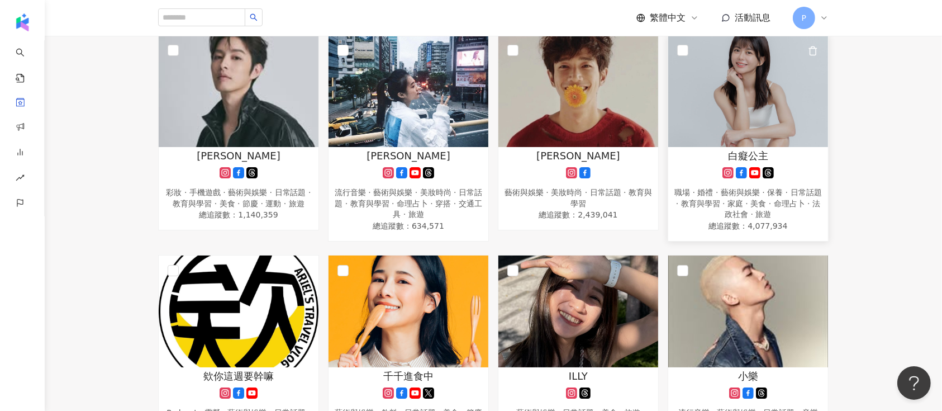
click at [721, 157] on div "白癡公主" at bounding box center [748, 156] width 149 height 14
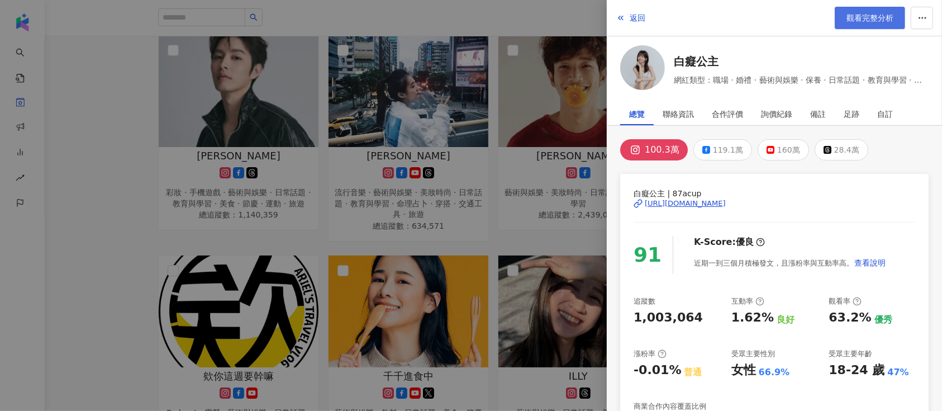
click at [859, 14] on span "觀看完整分析" at bounding box center [870, 17] width 47 height 9
click at [884, 20] on span "觀看完整分析" at bounding box center [870, 17] width 47 height 9
click at [534, 136] on div at bounding box center [471, 205] width 942 height 411
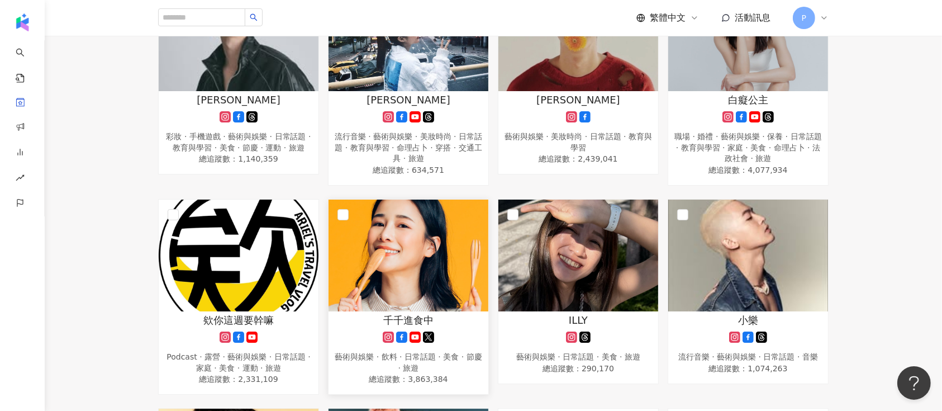
scroll to position [447, 0]
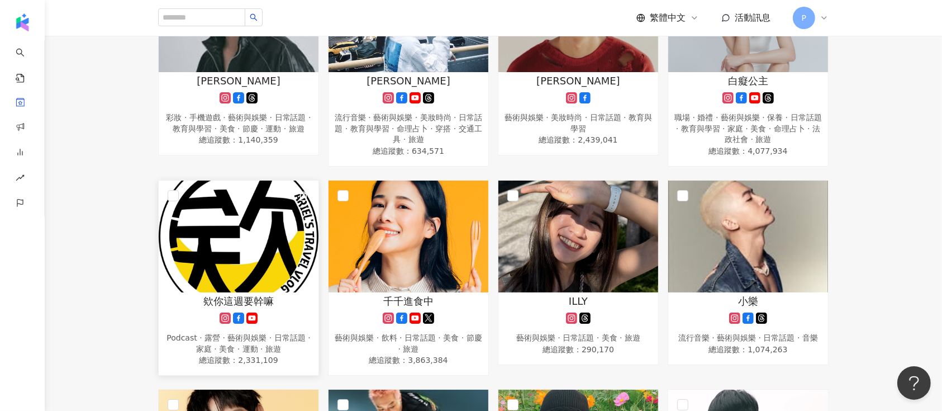
click at [218, 241] on img at bounding box center [239, 237] width 160 height 112
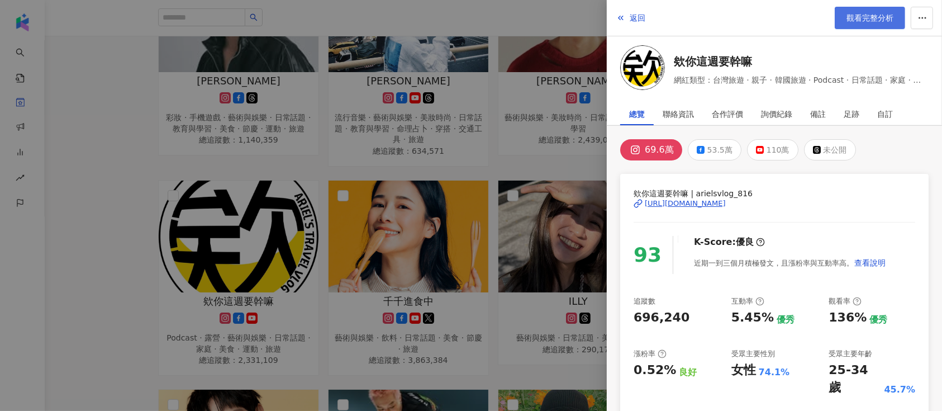
click at [898, 20] on link "觀看完整分析" at bounding box center [870, 18] width 70 height 22
click at [484, 131] on div at bounding box center [471, 205] width 942 height 411
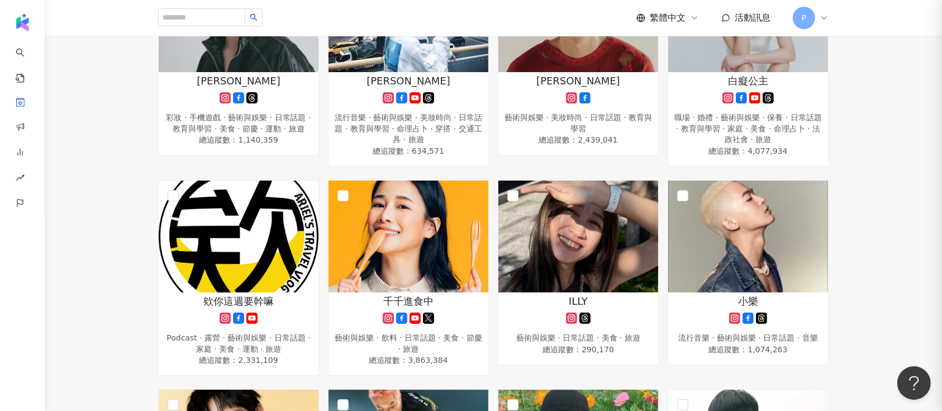
click at [452, 220] on img at bounding box center [409, 237] width 160 height 112
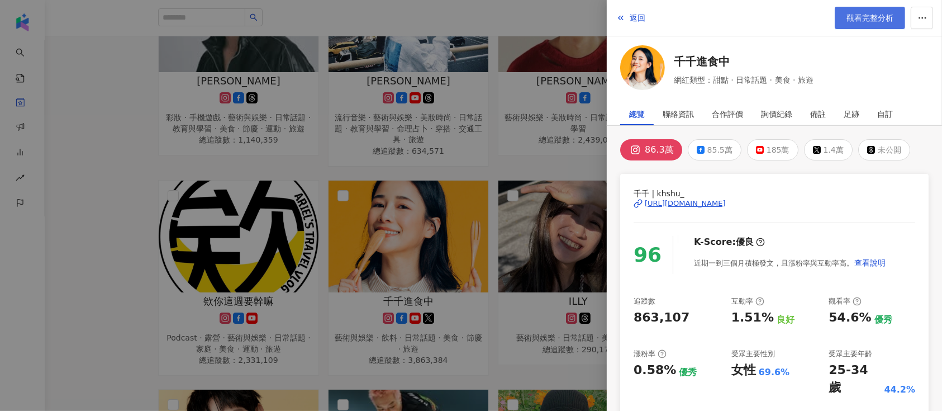
click at [854, 17] on span "觀看完整分析" at bounding box center [870, 17] width 47 height 9
click at [419, 171] on div at bounding box center [471, 205] width 942 height 411
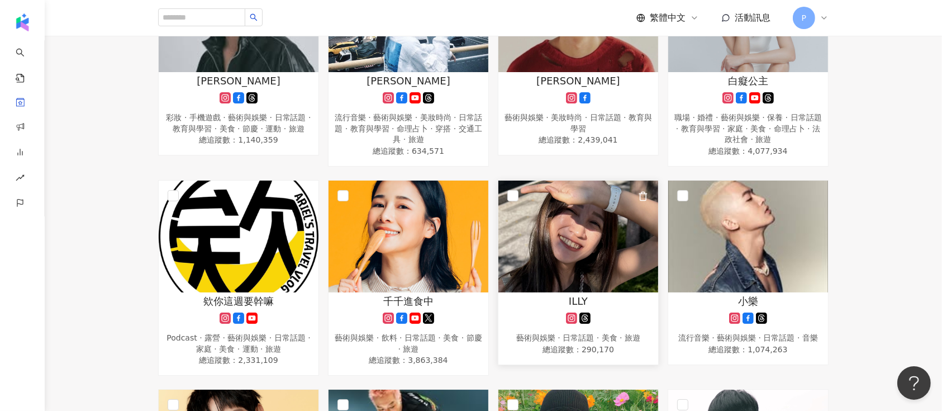
click at [604, 217] on img at bounding box center [579, 237] width 160 height 112
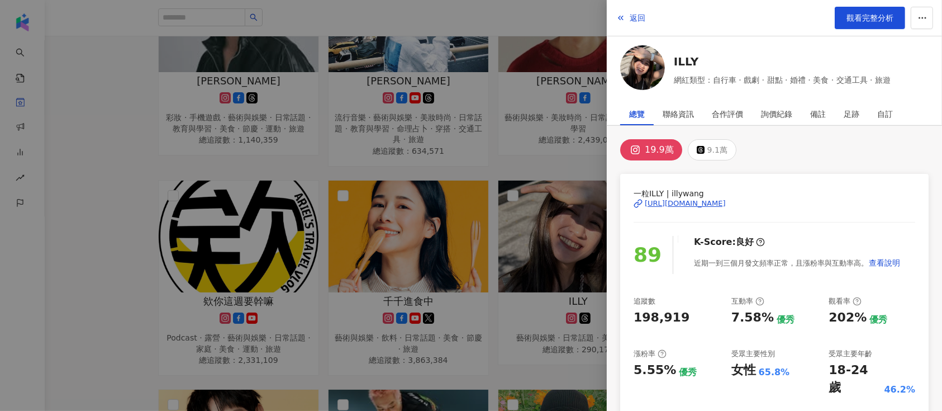
click at [726, 205] on div "https://www.instagram.com/illywang/" at bounding box center [685, 203] width 81 height 10
click at [359, 164] on div at bounding box center [471, 205] width 942 height 411
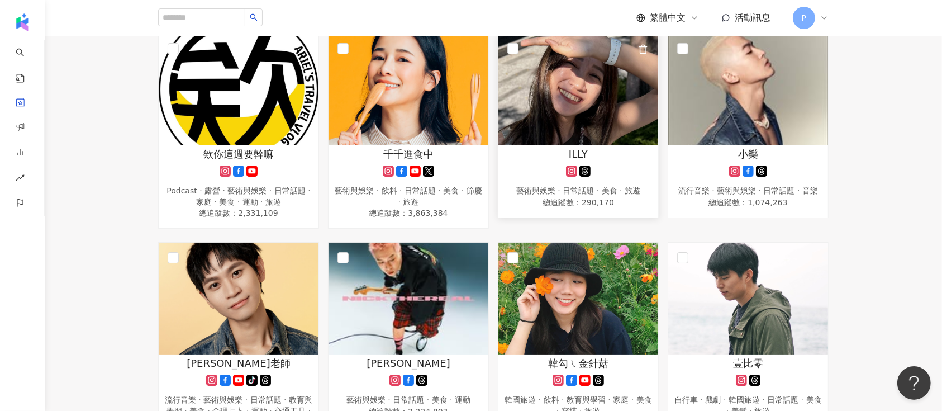
scroll to position [596, 0]
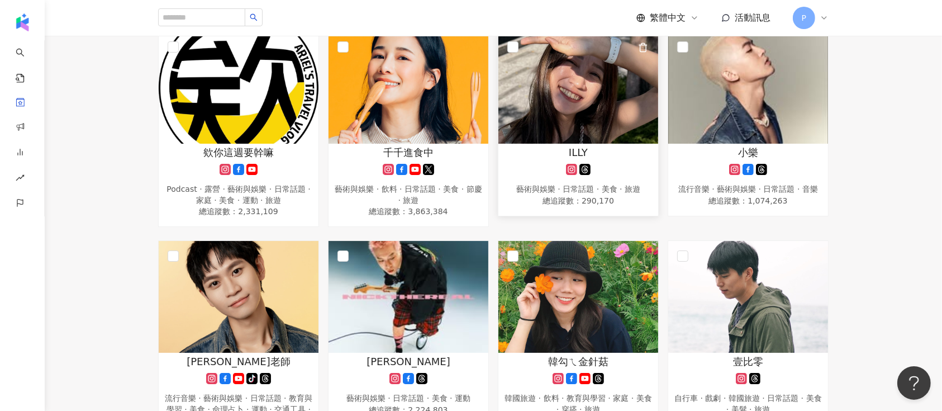
click at [586, 99] on img at bounding box center [579, 88] width 160 height 112
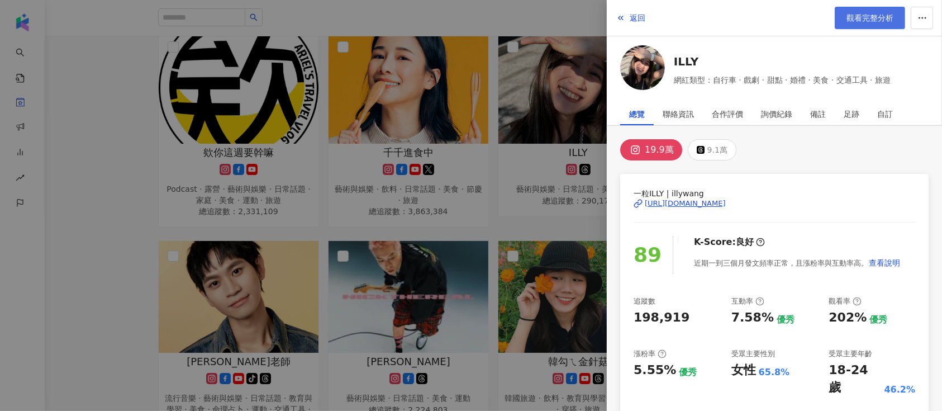
click at [879, 17] on span "觀看完整分析" at bounding box center [870, 17] width 47 height 9
click at [385, 149] on div at bounding box center [471, 205] width 942 height 411
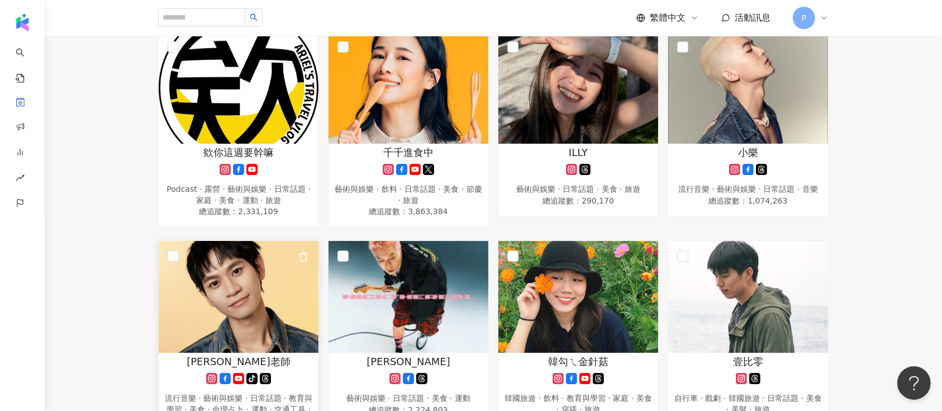
click at [279, 290] on img at bounding box center [239, 297] width 160 height 112
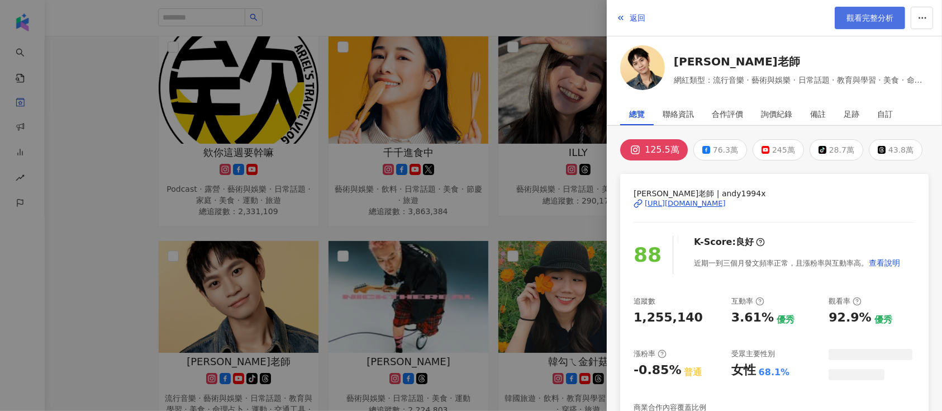
click at [885, 14] on span "觀看完整分析" at bounding box center [870, 17] width 47 height 9
click at [380, 203] on div at bounding box center [471, 205] width 942 height 411
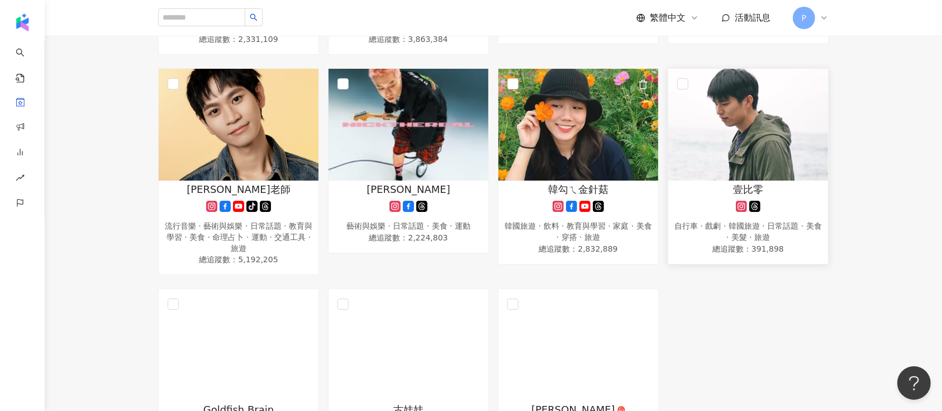
scroll to position [819, 0]
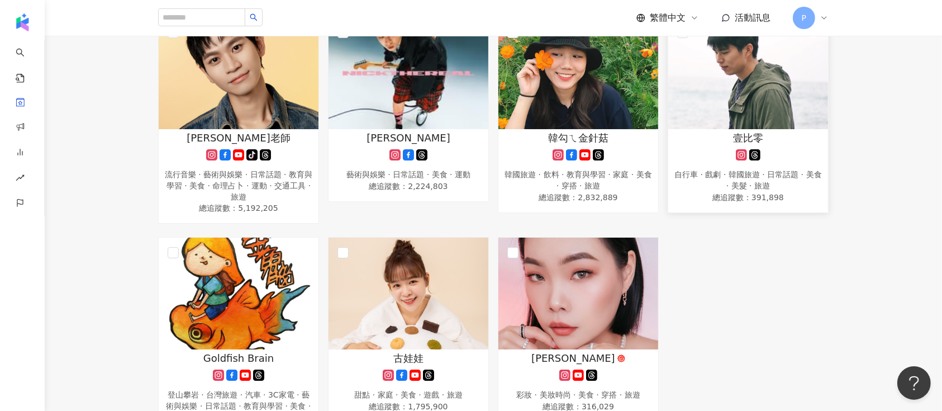
click at [751, 110] on img at bounding box center [749, 73] width 160 height 112
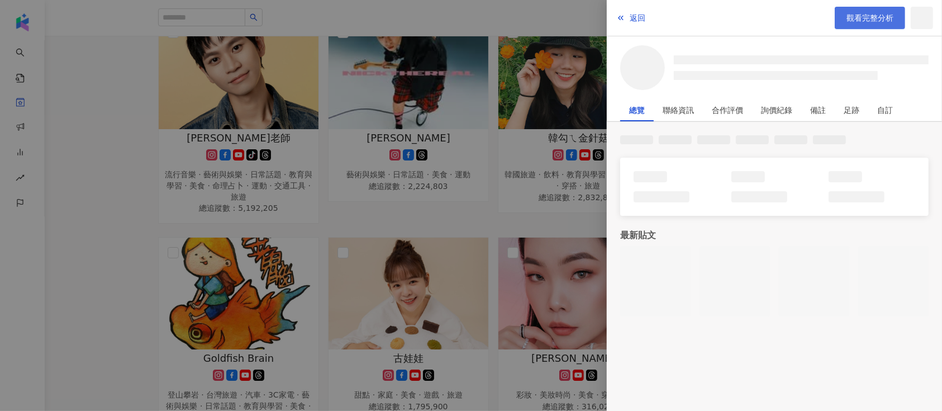
click at [869, 7] on link "觀看完整分析" at bounding box center [870, 18] width 70 height 22
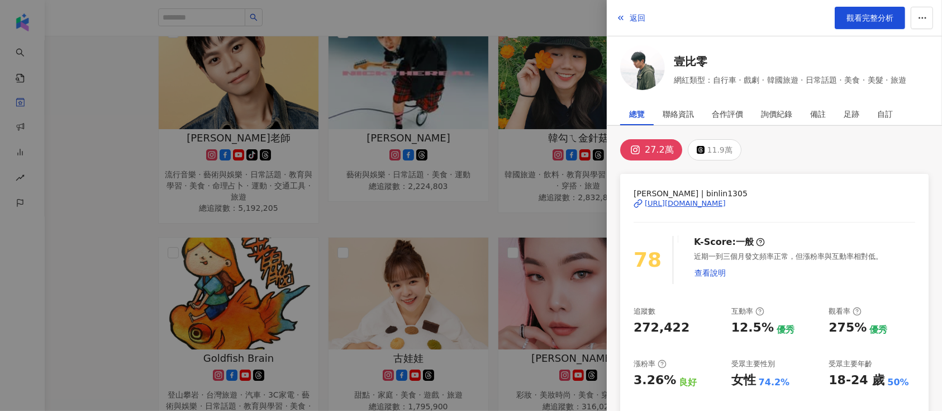
click at [402, 150] on div at bounding box center [471, 205] width 942 height 411
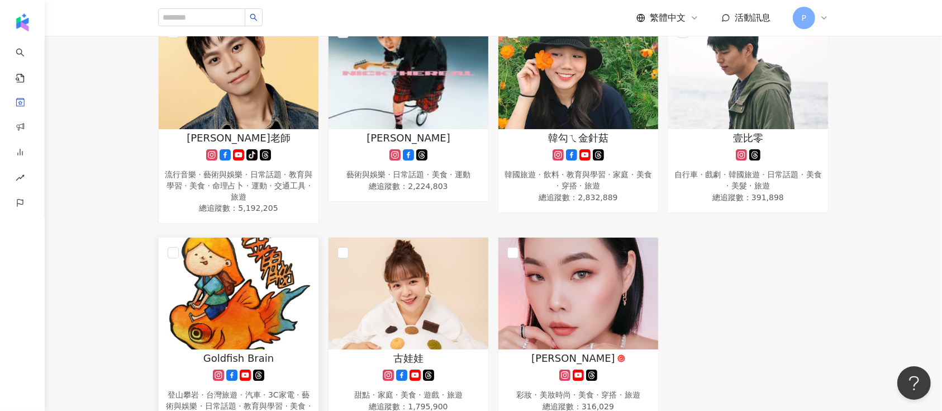
click at [243, 281] on img at bounding box center [239, 294] width 160 height 112
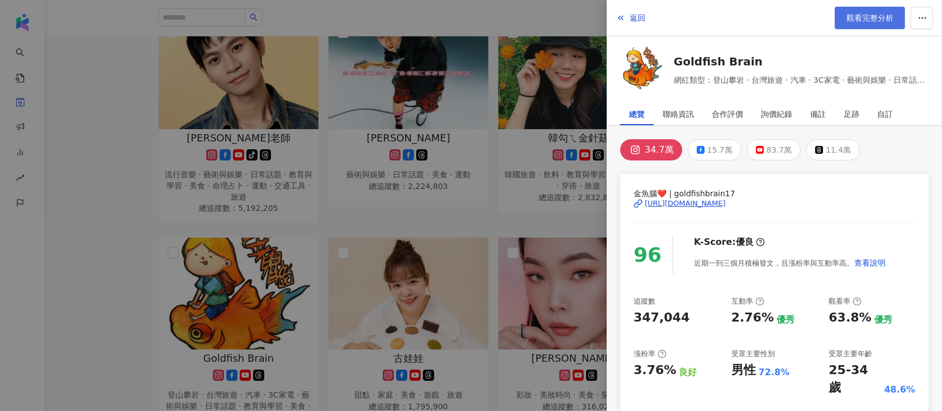
click at [864, 19] on span "觀看完整分析" at bounding box center [870, 17] width 47 height 9
click at [404, 127] on div at bounding box center [471, 205] width 942 height 411
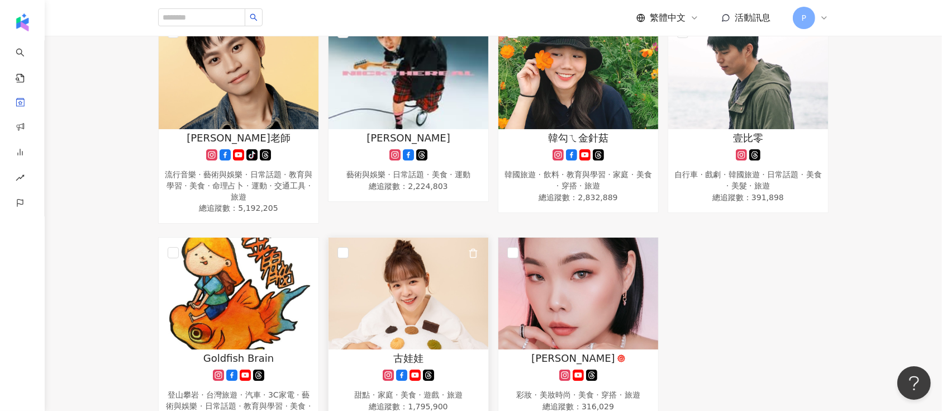
click at [396, 266] on img at bounding box center [409, 294] width 160 height 112
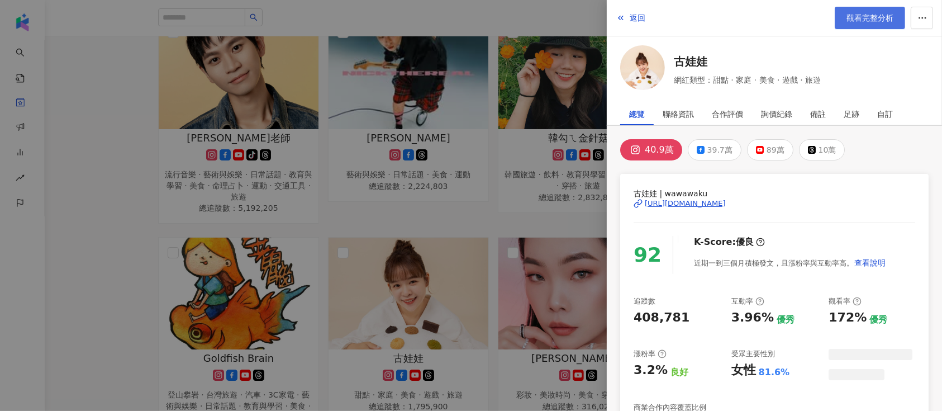
click at [863, 20] on span "觀看完整分析" at bounding box center [870, 17] width 47 height 9
click at [554, 220] on div at bounding box center [471, 205] width 942 height 411
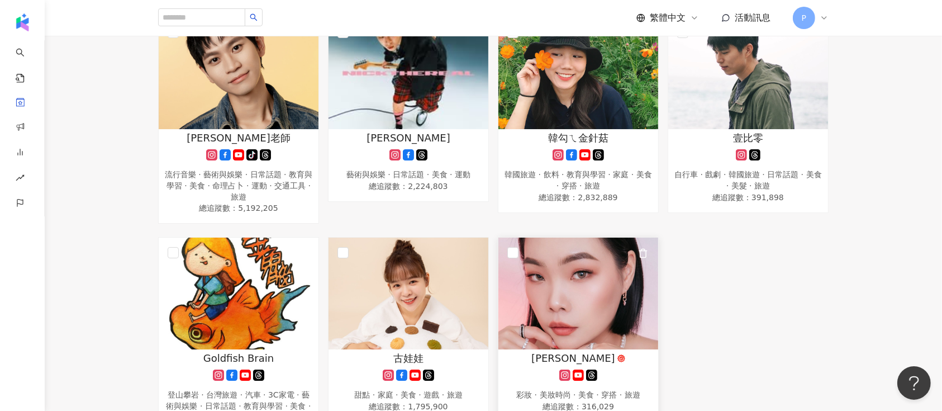
click at [577, 264] on img at bounding box center [579, 294] width 160 height 112
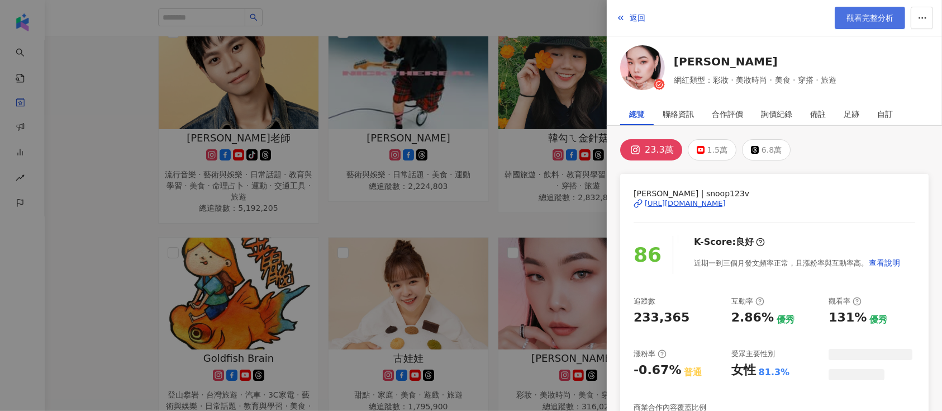
click at [870, 20] on span "觀看完整分析" at bounding box center [870, 17] width 47 height 9
click at [525, 133] on div at bounding box center [471, 205] width 942 height 411
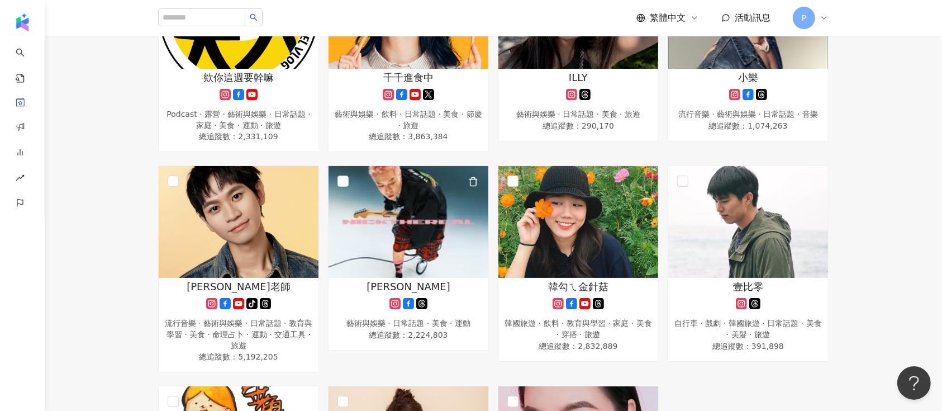
scroll to position [596, 0]
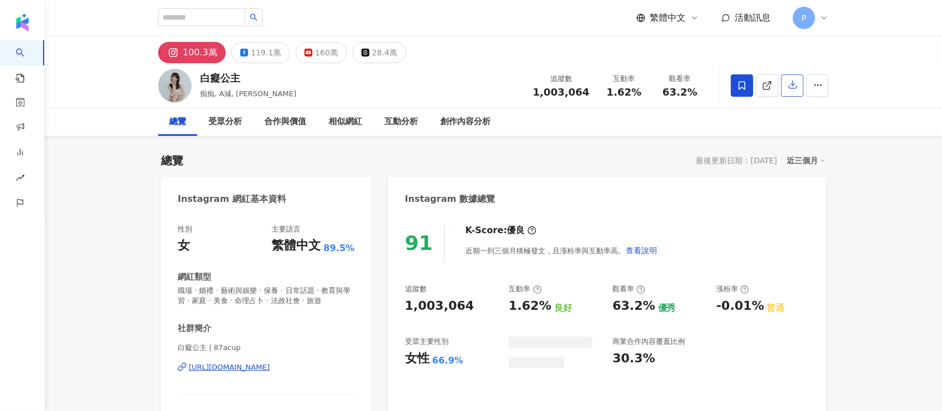
click at [793, 87] on icon "button" at bounding box center [793, 84] width 10 height 10
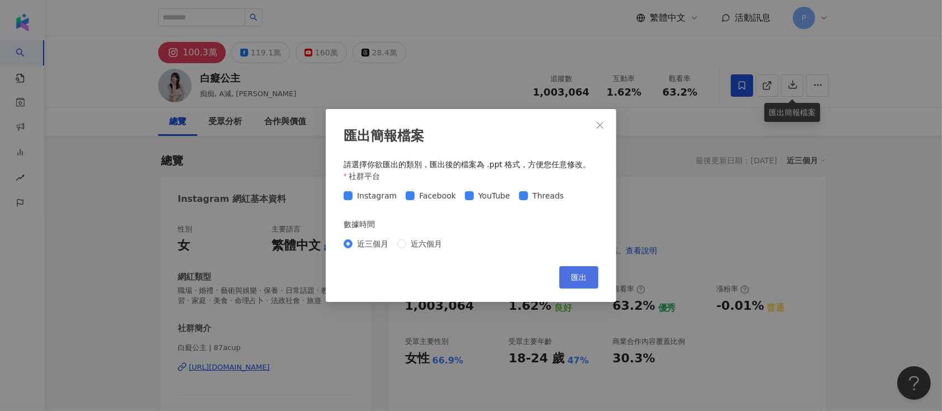
click at [590, 278] on button "匯出" at bounding box center [579, 277] width 39 height 22
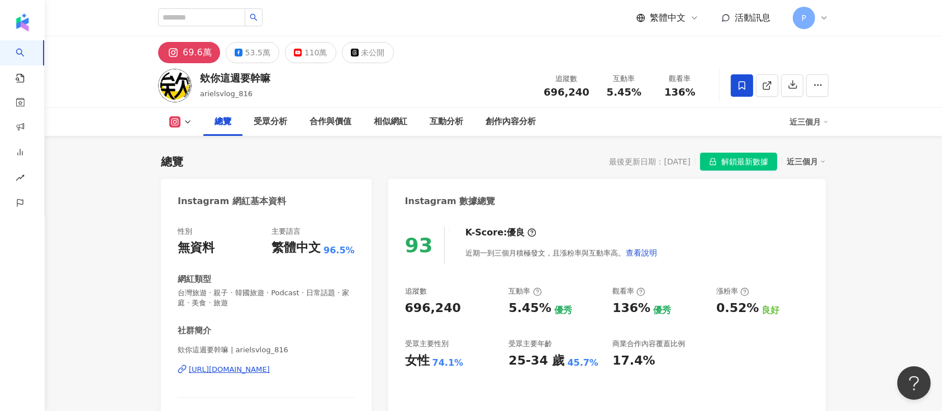
click at [756, 158] on span "解鎖最新數據" at bounding box center [745, 162] width 47 height 18
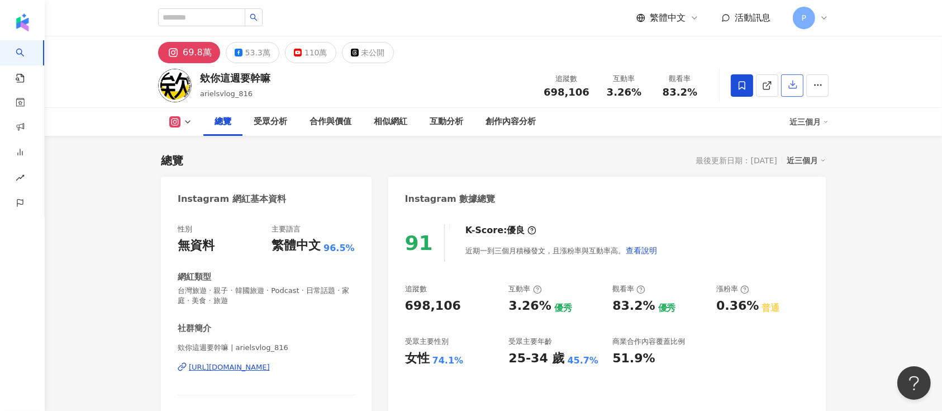
click at [794, 92] on button "button" at bounding box center [792, 85] width 22 height 22
click at [792, 86] on icon "button" at bounding box center [793, 85] width 8 height 8
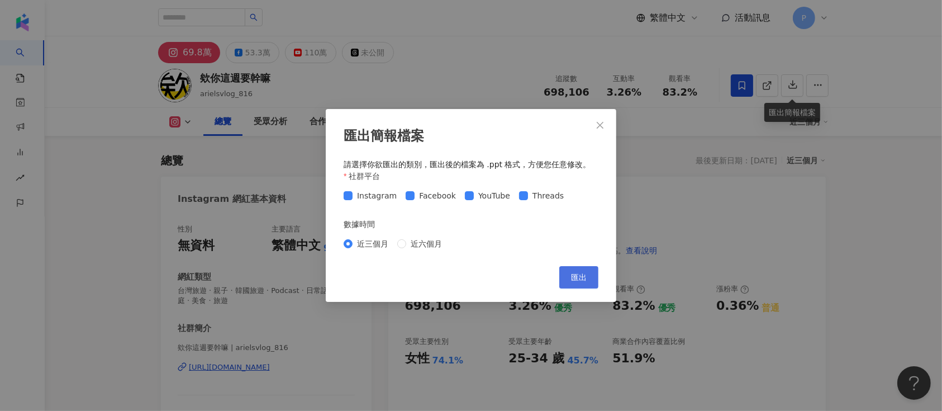
click at [590, 271] on button "匯出" at bounding box center [579, 277] width 39 height 22
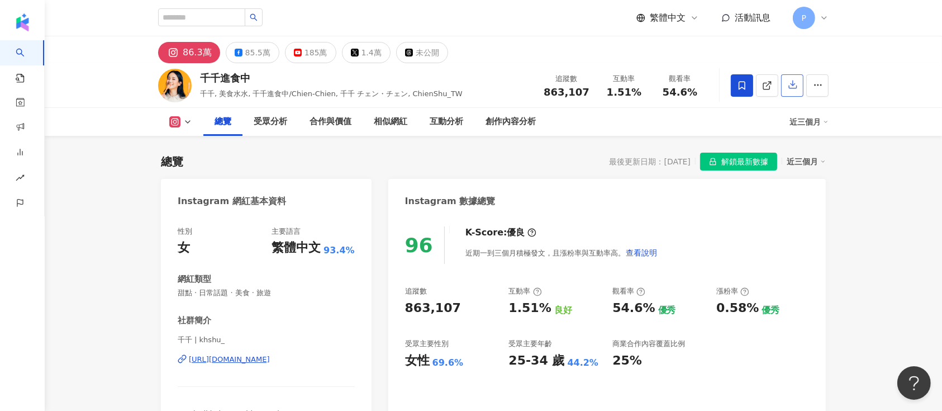
click at [793, 88] on icon "button" at bounding box center [793, 84] width 10 height 10
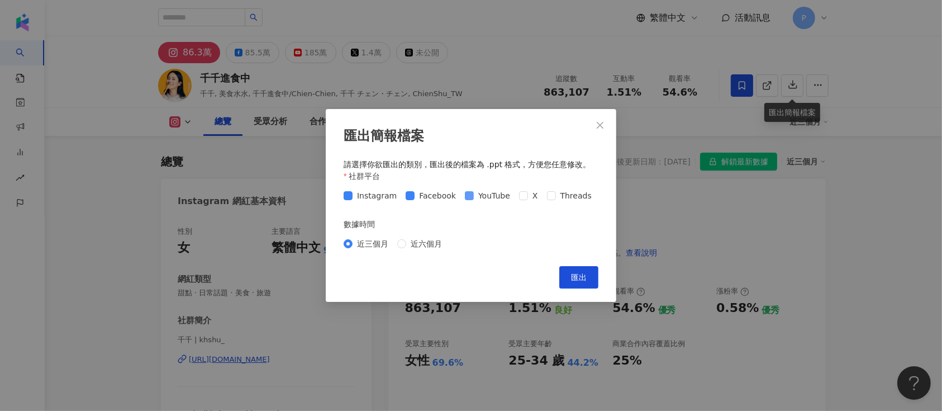
click at [474, 195] on span "YouTube" at bounding box center [494, 195] width 41 height 12
click at [416, 195] on span "Facebook" at bounding box center [438, 195] width 46 height 12
click at [587, 273] on button "匯出" at bounding box center [579, 277] width 39 height 22
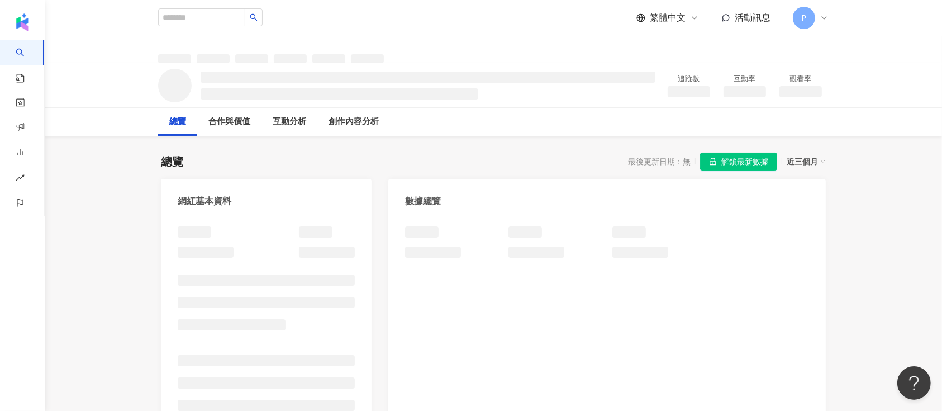
click at [761, 161] on span "解鎖最新數據" at bounding box center [745, 162] width 47 height 18
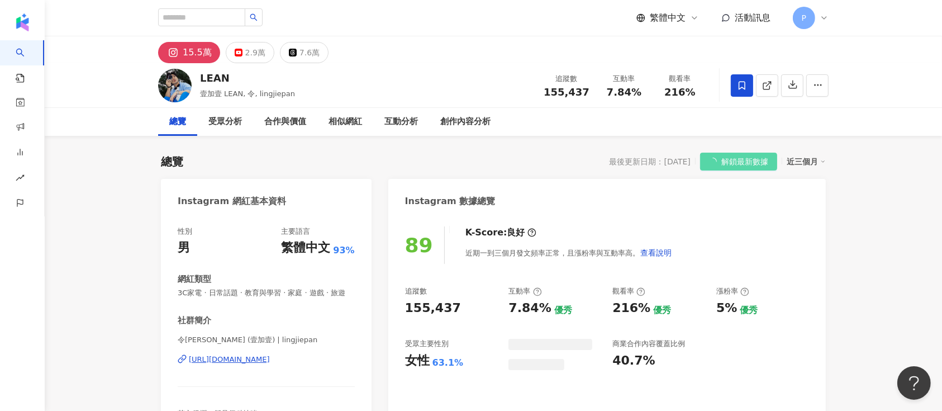
scroll to position [68, 0]
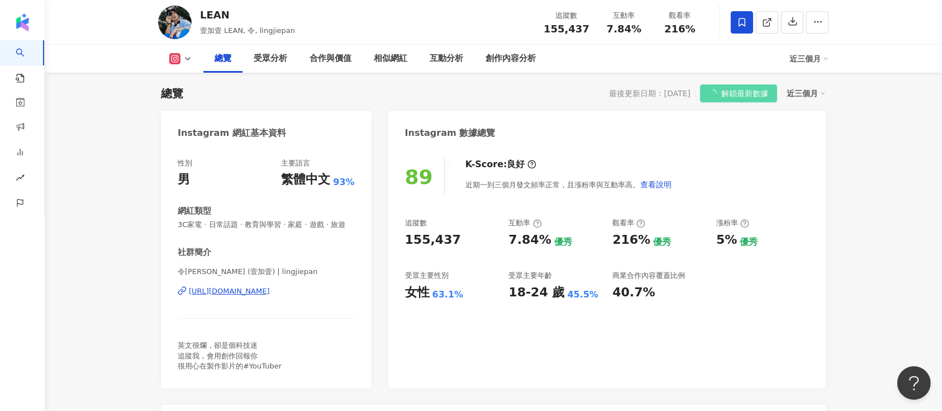
click at [739, 22] on icon at bounding box center [742, 22] width 7 height 8
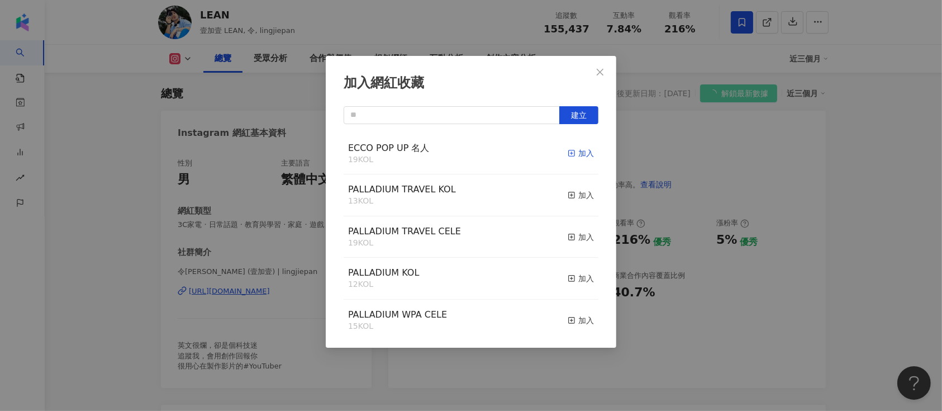
click at [569, 154] on rect "button" at bounding box center [572, 153] width 6 height 6
click at [600, 78] on button "Close" at bounding box center [600, 72] width 22 height 22
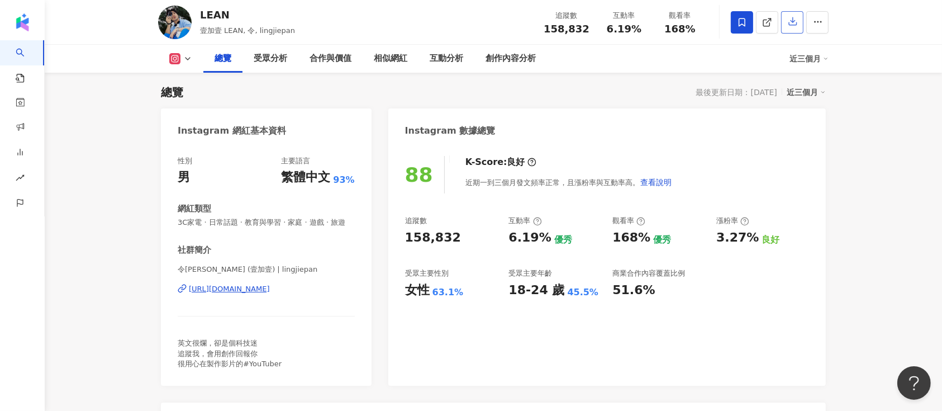
click at [794, 21] on icon "button" at bounding box center [793, 21] width 10 height 10
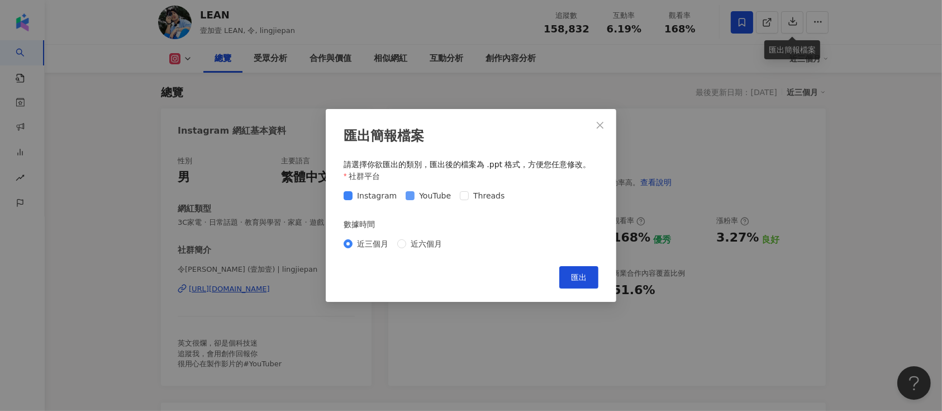
click at [433, 191] on span "YouTube" at bounding box center [435, 195] width 41 height 12
click at [572, 279] on span "匯出" at bounding box center [579, 277] width 16 height 9
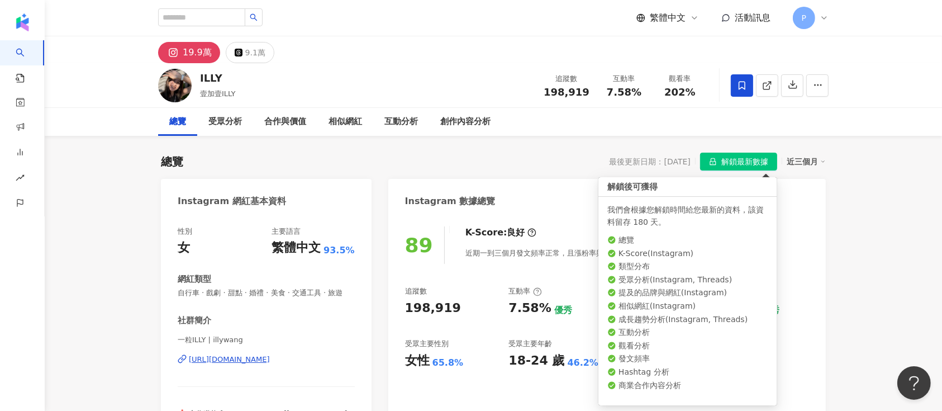
click at [742, 159] on span "解鎖最新數據" at bounding box center [745, 162] width 47 height 18
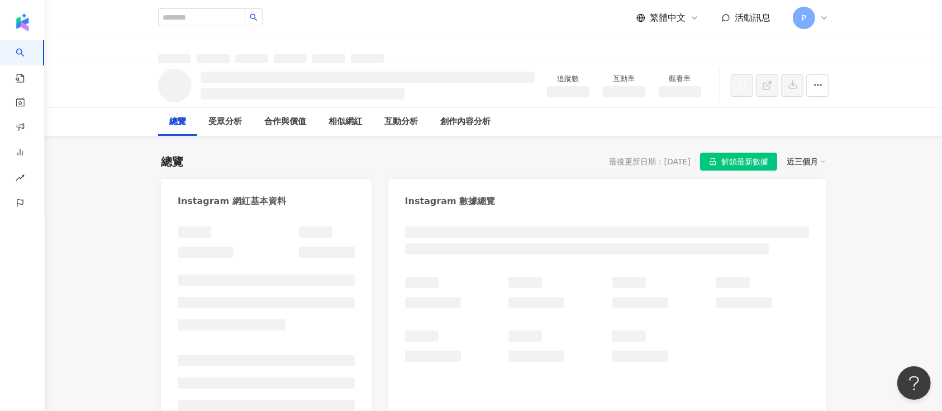
click at [563, 42] on div at bounding box center [494, 49] width 716 height 27
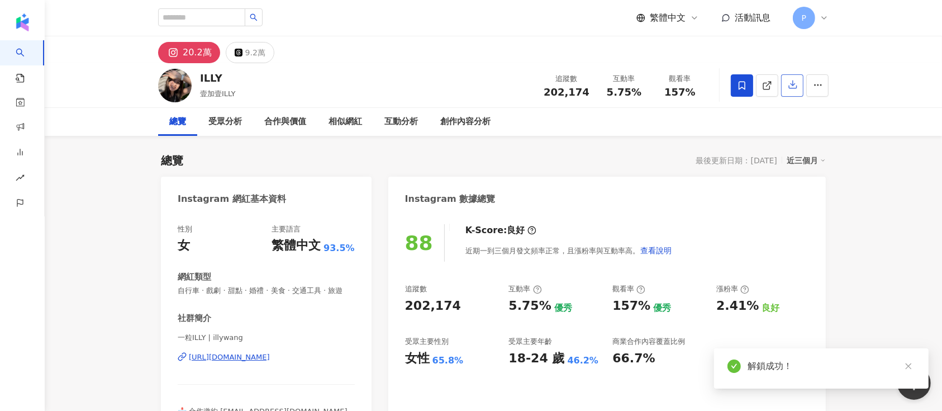
click at [784, 86] on button "button" at bounding box center [792, 85] width 22 height 22
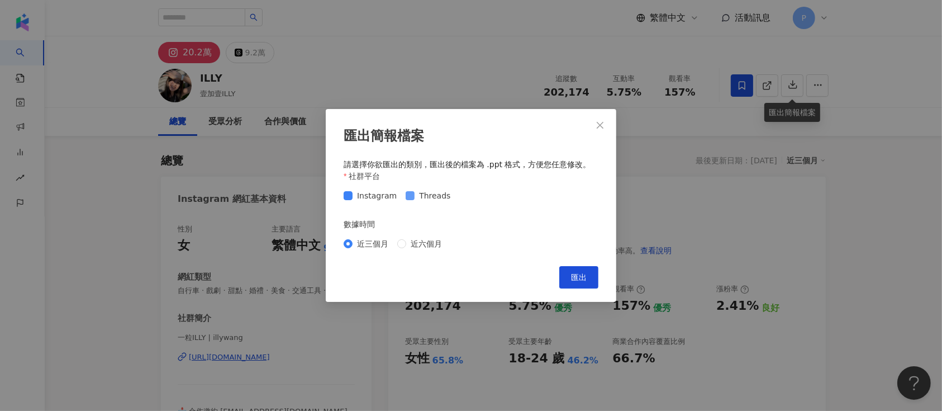
click at [425, 196] on span "Threads" at bounding box center [435, 195] width 40 height 12
click at [585, 278] on span "匯出" at bounding box center [579, 277] width 16 height 9
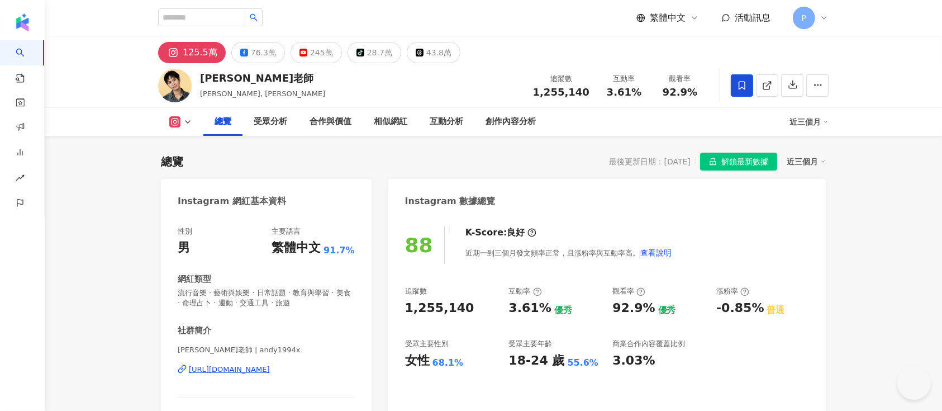
click at [748, 162] on span "解鎖最新數據" at bounding box center [745, 162] width 47 height 18
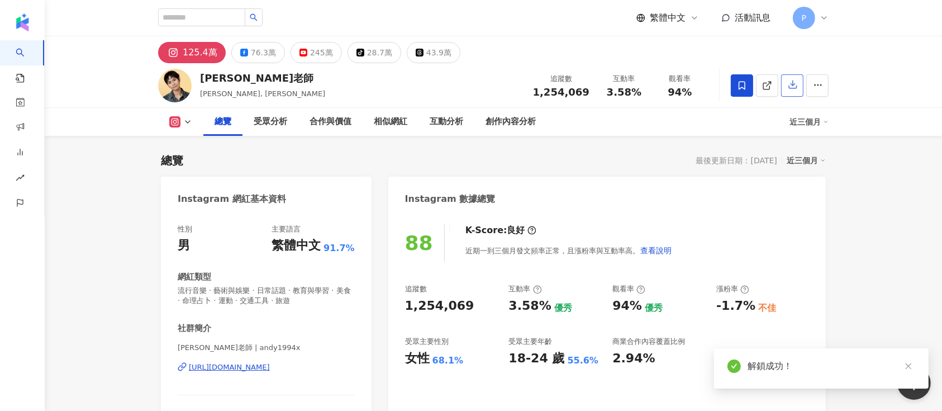
click at [783, 78] on button "button" at bounding box center [792, 85] width 22 height 22
click at [791, 84] on icon "button" at bounding box center [793, 85] width 8 height 8
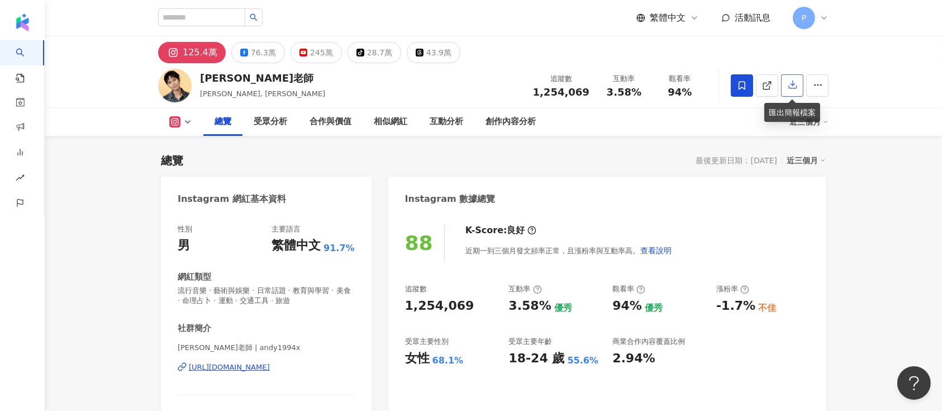
click at [790, 87] on icon "button" at bounding box center [793, 84] width 10 height 10
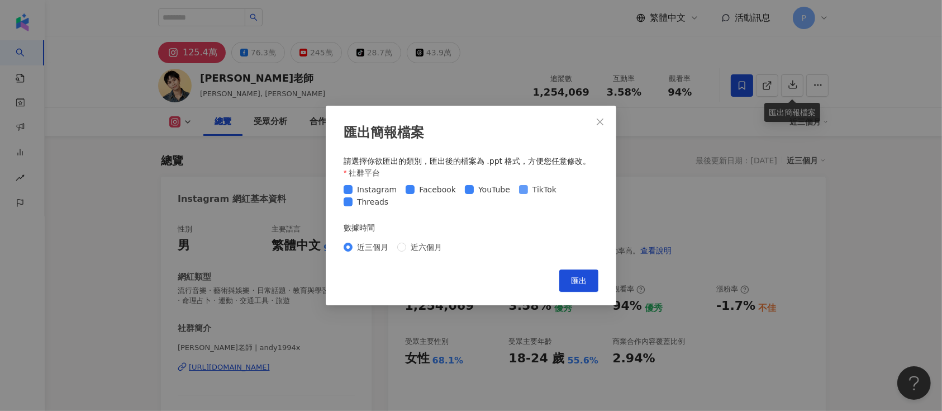
click at [532, 189] on span "TikTok" at bounding box center [544, 189] width 33 height 12
click at [474, 188] on span "YouTube" at bounding box center [494, 189] width 41 height 12
drag, startPoint x: 413, startPoint y: 191, endPoint x: 408, endPoint y: 193, distance: 6.2
click at [411, 191] on label "Facebook" at bounding box center [433, 189] width 55 height 12
click at [382, 203] on span "Threads" at bounding box center [373, 202] width 40 height 12
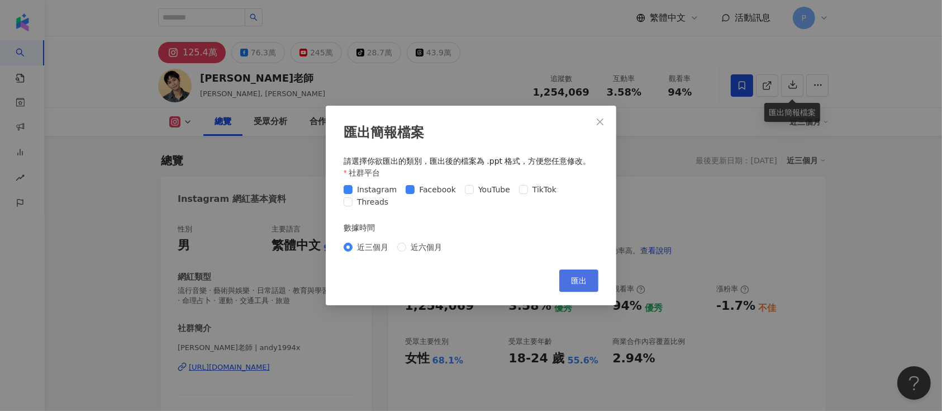
click at [590, 273] on button "匯出" at bounding box center [579, 280] width 39 height 22
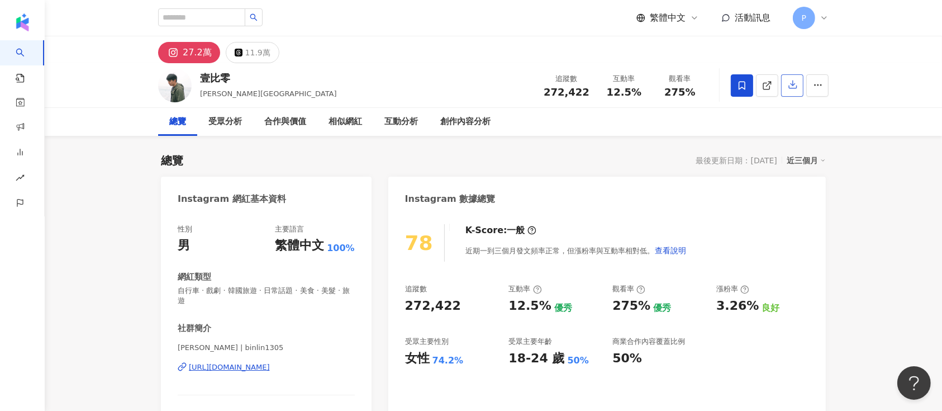
click at [786, 84] on button "button" at bounding box center [792, 85] width 22 height 22
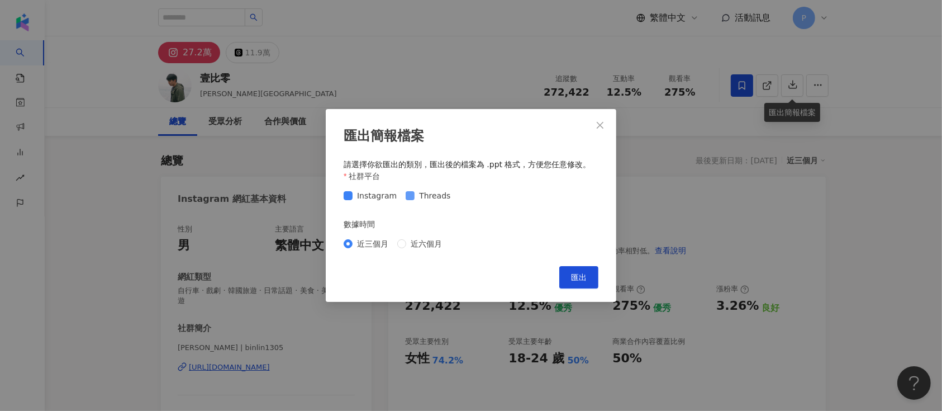
click at [408, 201] on label "Threads" at bounding box center [430, 195] width 49 height 12
click at [587, 277] on button "匯出" at bounding box center [579, 277] width 39 height 22
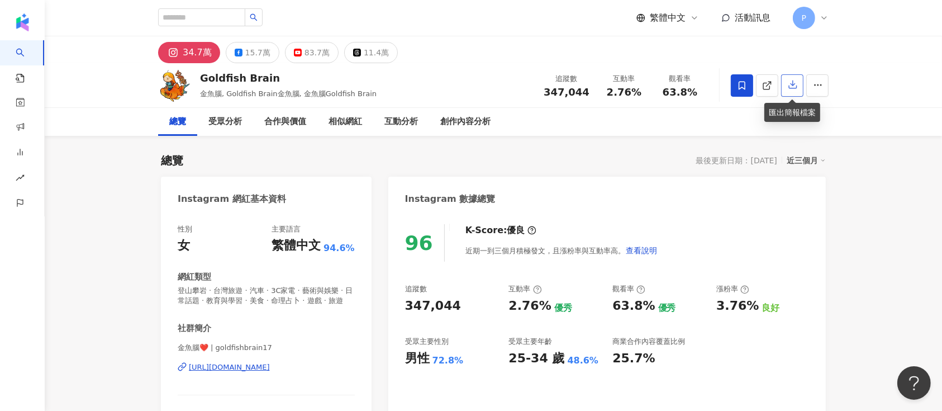
click at [798, 91] on button "button" at bounding box center [792, 85] width 22 height 22
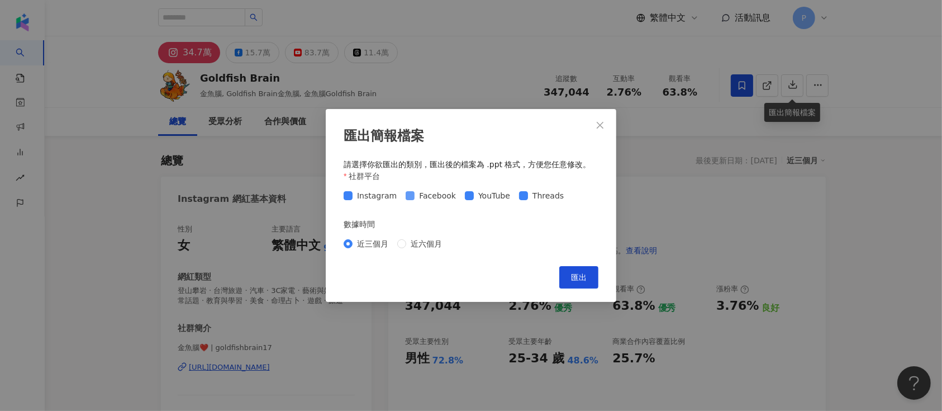
click at [434, 199] on span "Facebook" at bounding box center [438, 195] width 46 height 12
click at [474, 198] on span "YouTube" at bounding box center [494, 195] width 41 height 12
click at [532, 197] on span "Threads" at bounding box center [548, 195] width 40 height 12
click at [574, 276] on span "匯出" at bounding box center [579, 277] width 16 height 9
click at [601, 123] on icon "close" at bounding box center [600, 125] width 9 height 9
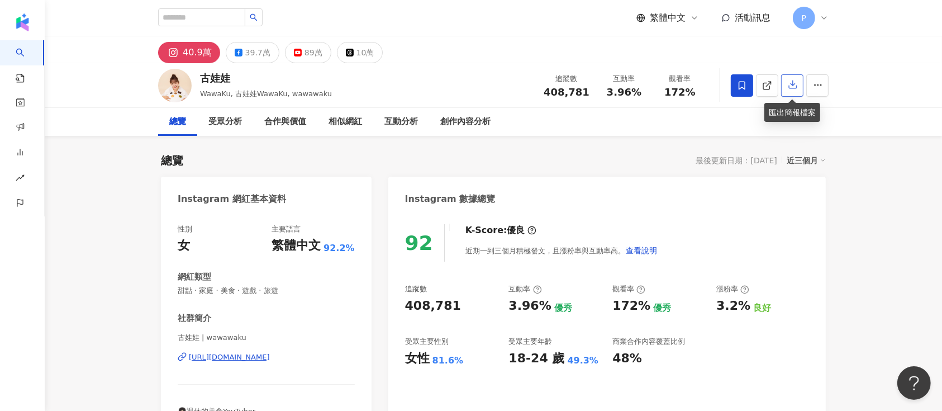
click at [802, 86] on button "button" at bounding box center [792, 85] width 22 height 22
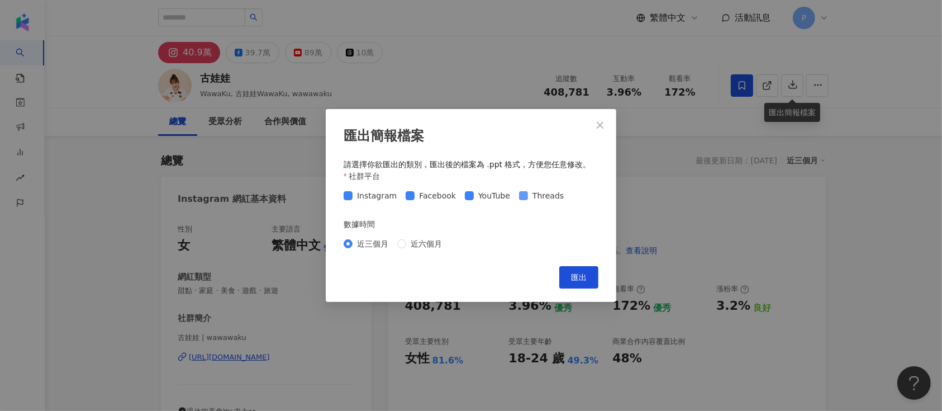
click at [528, 190] on span "Threads" at bounding box center [548, 195] width 40 height 12
drag, startPoint x: 482, startPoint y: 196, endPoint x: 470, endPoint y: 196, distance: 12.9
click at [482, 196] on span "YouTube" at bounding box center [494, 195] width 41 height 12
click at [427, 197] on span "Facebook" at bounding box center [438, 195] width 46 height 12
click at [590, 277] on button "匯出" at bounding box center [579, 277] width 39 height 22
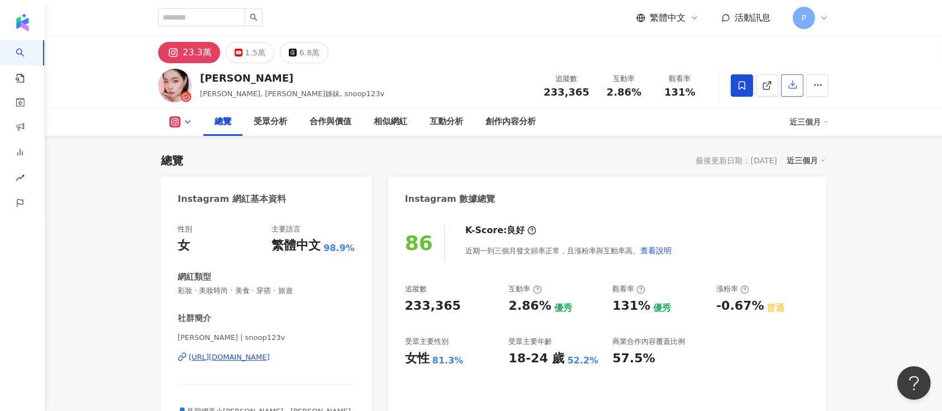
click at [798, 78] on button "button" at bounding box center [792, 85] width 22 height 22
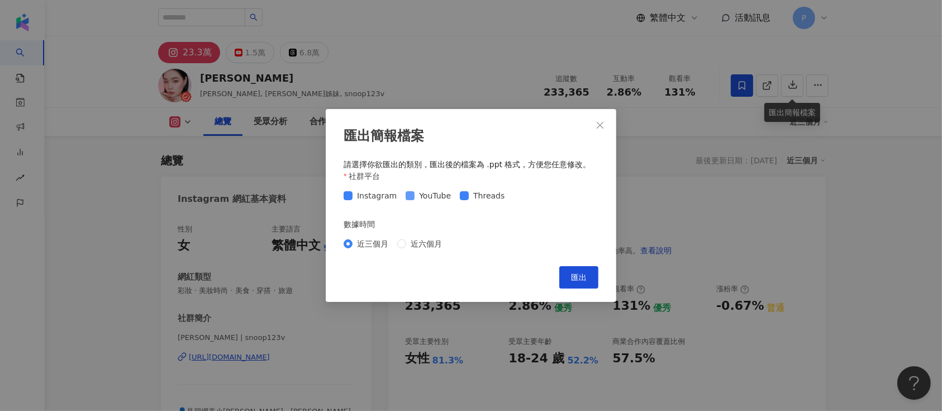
click at [483, 193] on span "Threads" at bounding box center [489, 195] width 40 height 12
click at [430, 197] on span "YouTube" at bounding box center [435, 195] width 41 height 12
drag, startPoint x: 584, startPoint y: 281, endPoint x: 583, endPoint y: 2, distance: 278.4
click at [585, 281] on span "匯出" at bounding box center [579, 277] width 16 height 9
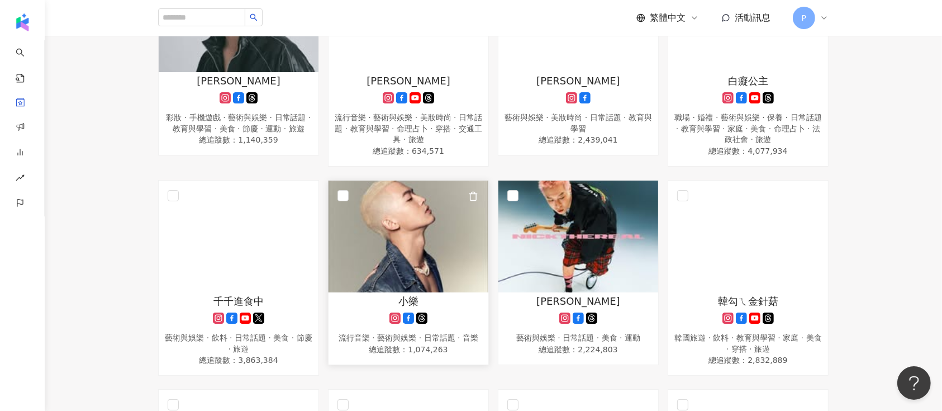
scroll to position [522, 0]
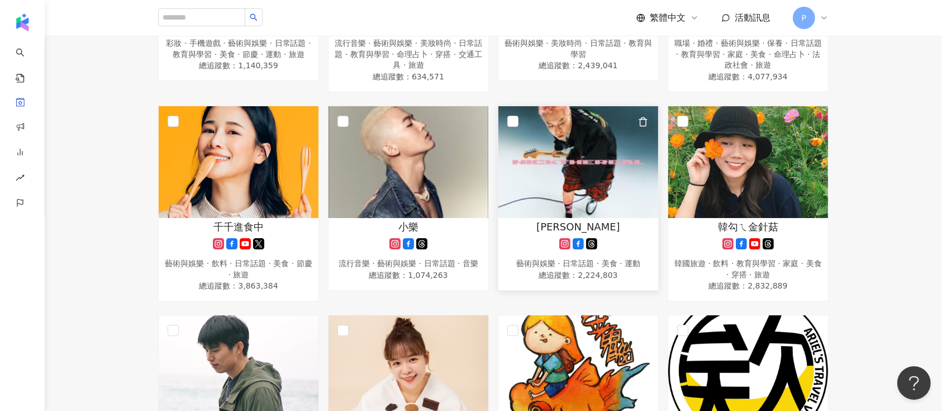
click at [638, 119] on icon "button" at bounding box center [643, 122] width 10 height 10
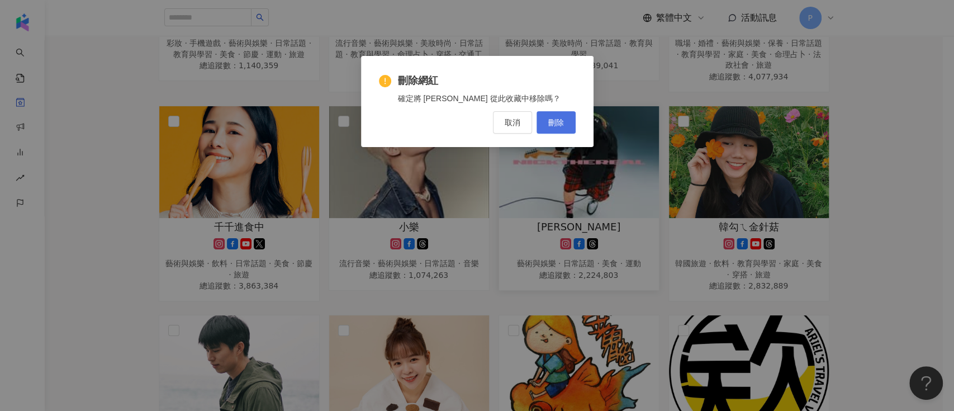
click at [546, 126] on button "刪除" at bounding box center [556, 122] width 39 height 22
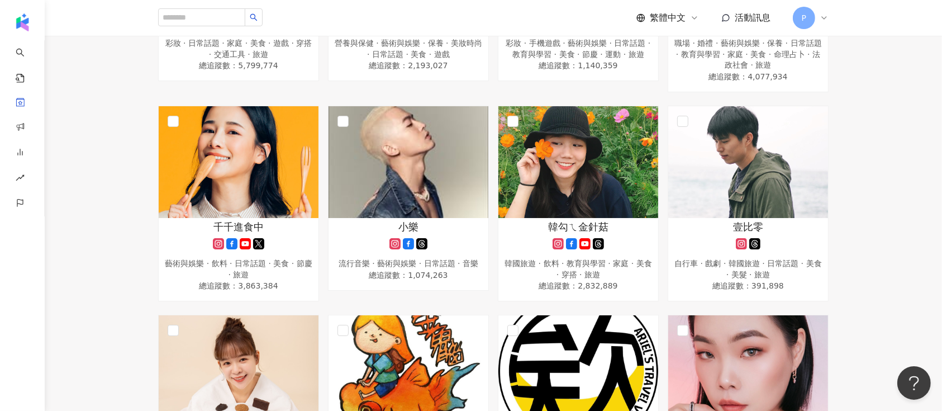
scroll to position [302, 0]
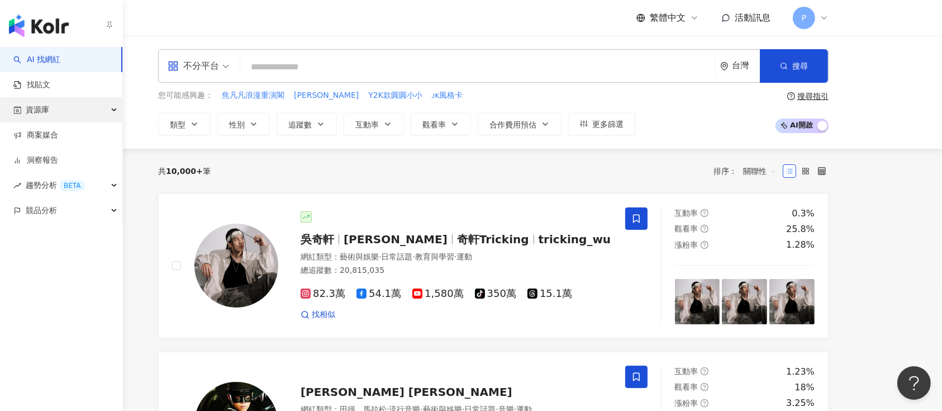
click at [91, 104] on div "資源庫" at bounding box center [61, 109] width 122 height 25
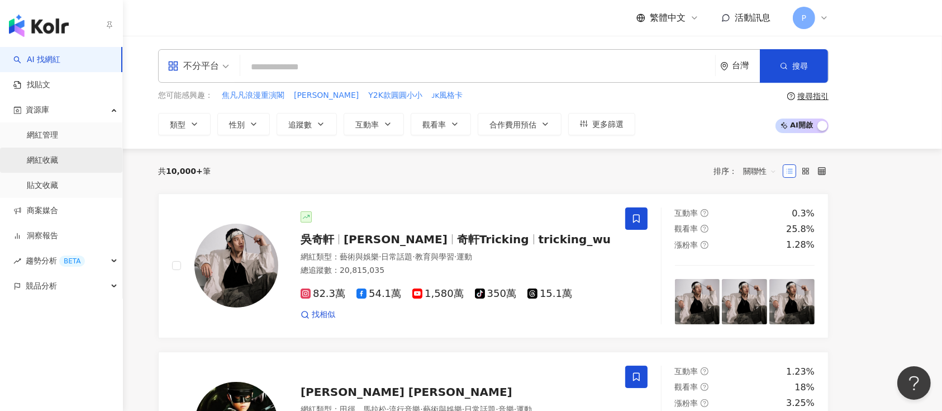
click at [58, 162] on link "網紅收藏" at bounding box center [42, 160] width 31 height 11
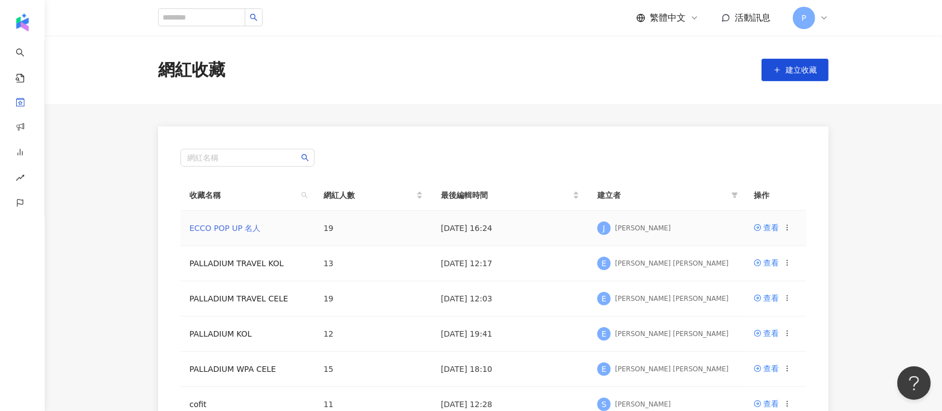
click at [241, 229] on link "ECCO POP UP 名人" at bounding box center [224, 228] width 71 height 9
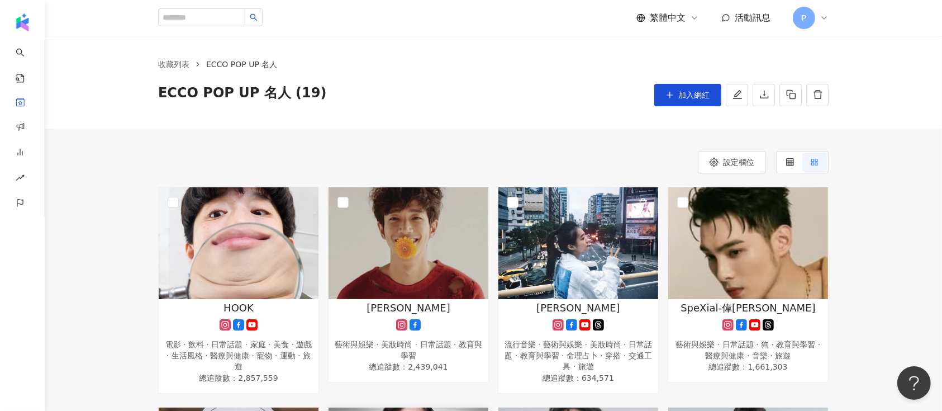
scroll to position [149, 0]
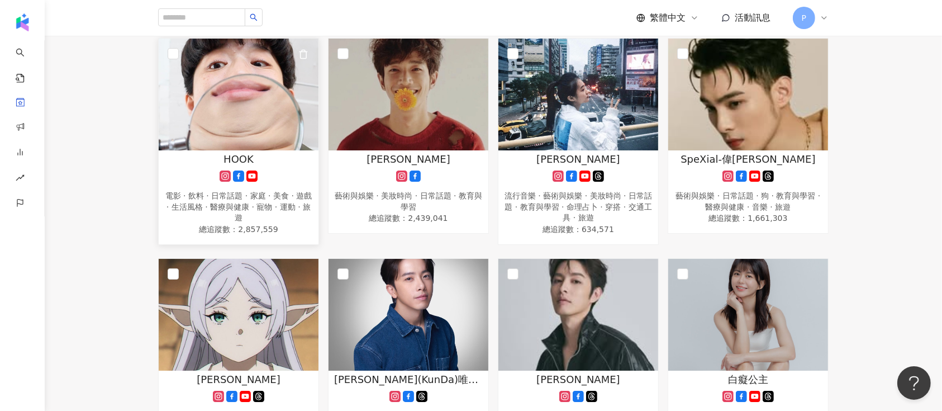
click at [280, 161] on div "HOOK" at bounding box center [238, 159] width 149 height 14
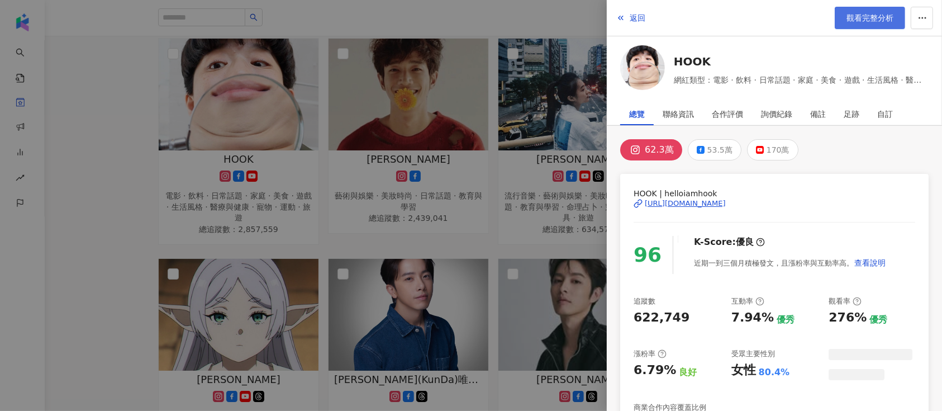
click at [863, 16] on span "觀看完整分析" at bounding box center [870, 17] width 47 height 9
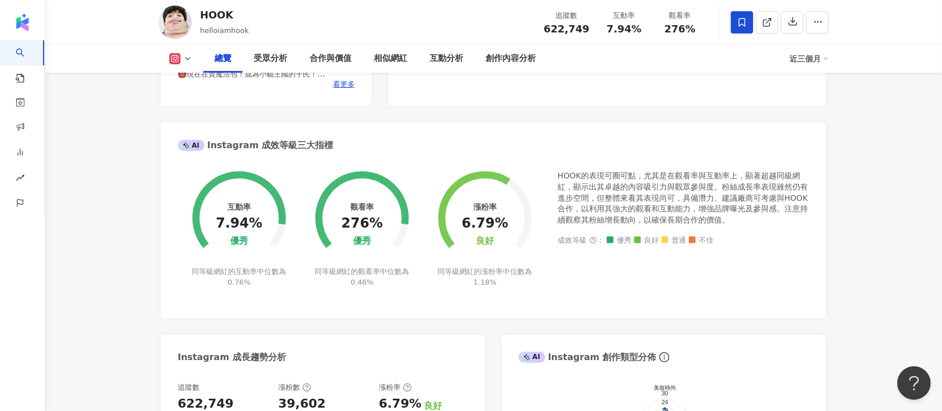
scroll to position [671, 0]
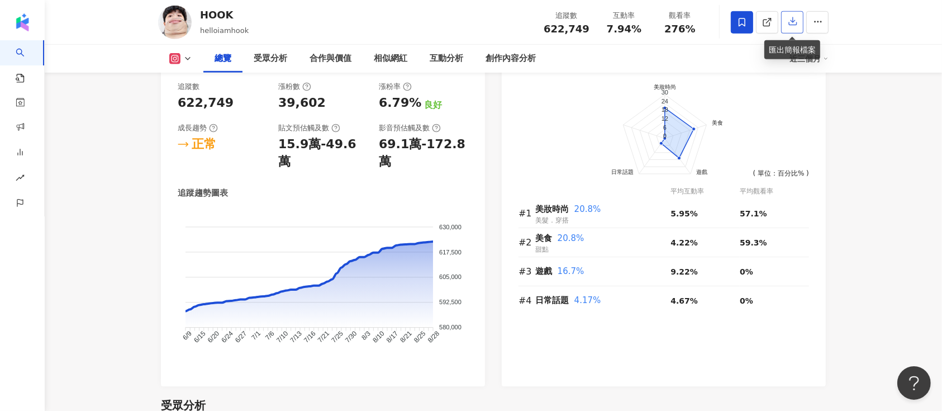
click at [792, 20] on icon "button" at bounding box center [793, 21] width 10 height 10
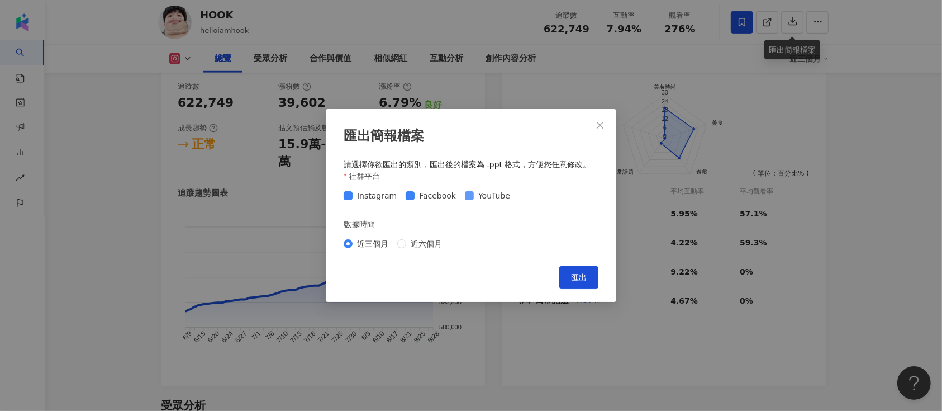
click at [474, 199] on span "YouTube" at bounding box center [494, 195] width 41 height 12
click at [430, 196] on span "Facebook" at bounding box center [438, 195] width 46 height 12
click at [581, 277] on span "匯出" at bounding box center [579, 277] width 16 height 9
drag, startPoint x: 595, startPoint y: 122, endPoint x: 634, endPoint y: 74, distance: 62.4
click at [596, 122] on icon "close" at bounding box center [600, 125] width 9 height 9
